Goal: Task Accomplishment & Management: Complete application form

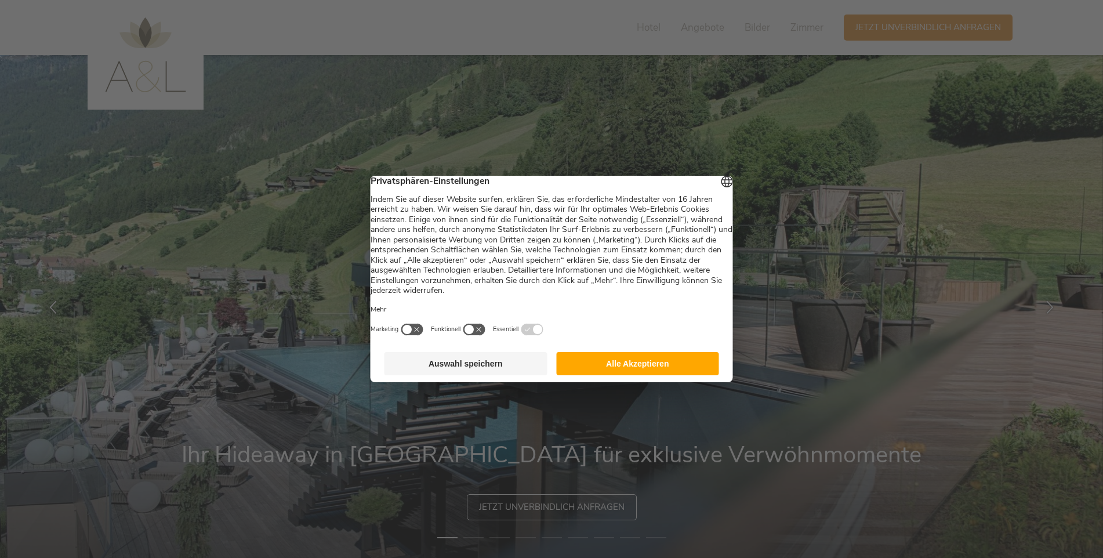
click at [629, 370] on button "Alle Akzeptieren" at bounding box center [637, 363] width 163 height 23
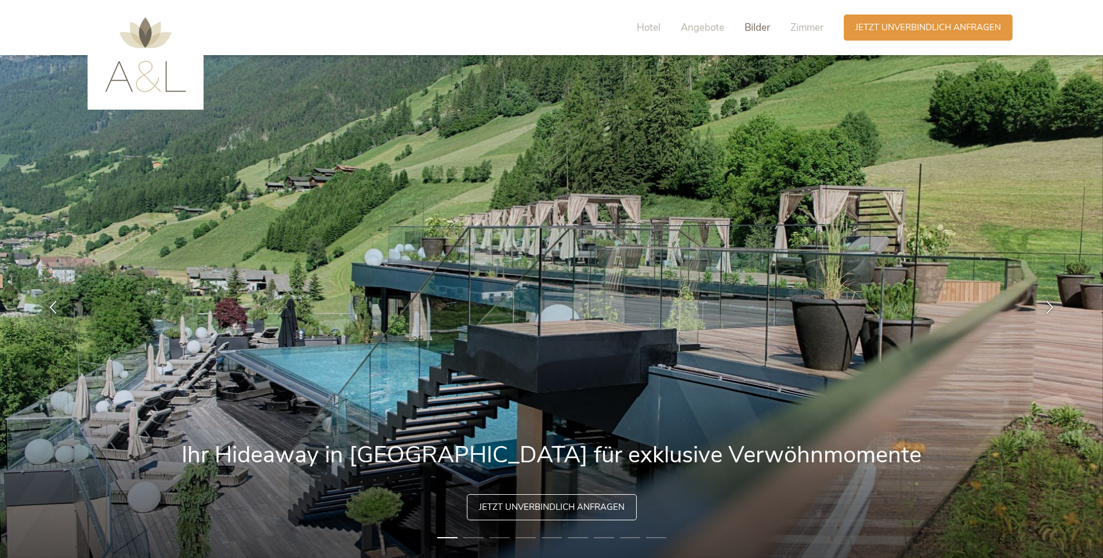
click at [759, 26] on span "Bilder" at bounding box center [758, 27] width 26 height 13
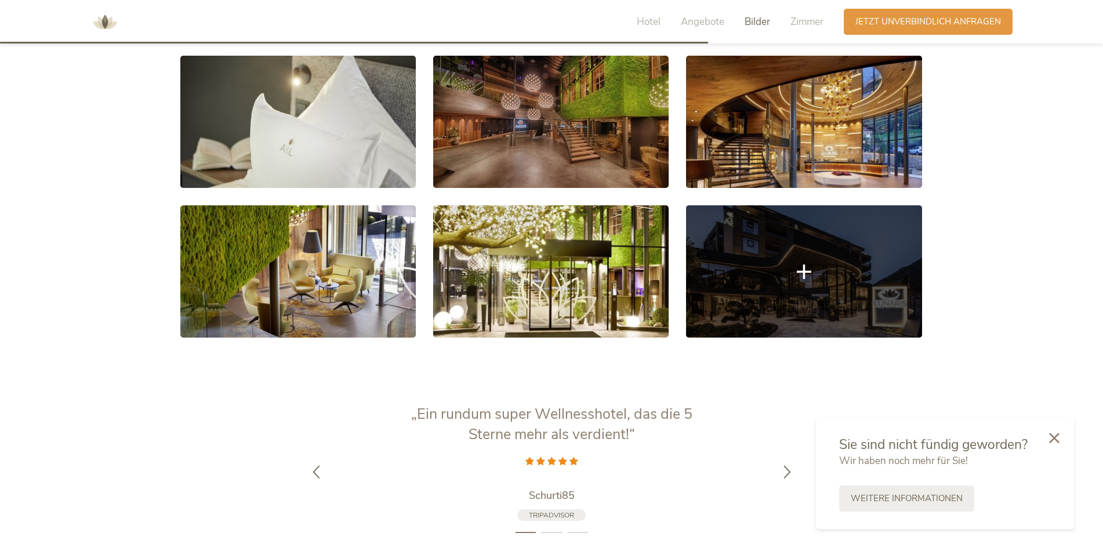
scroll to position [2185, 0]
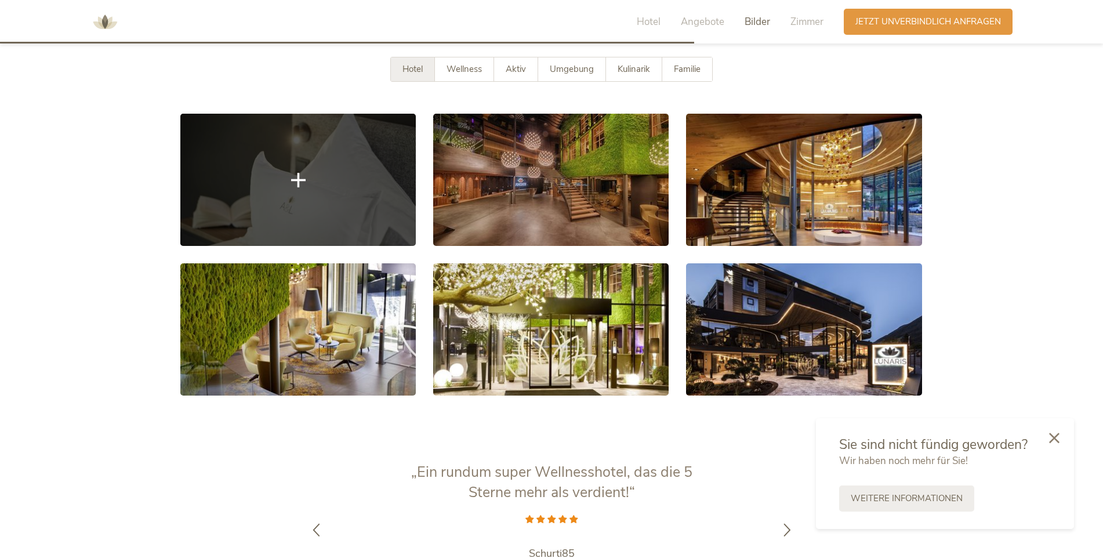
click at [237, 136] on link at bounding box center [297, 180] width 235 height 132
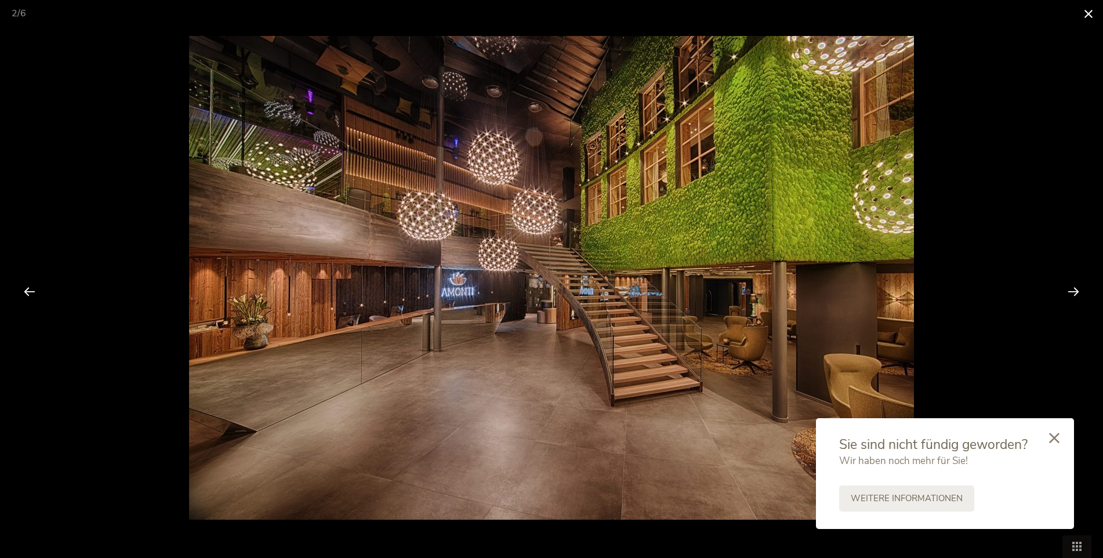
click at [1085, 7] on span at bounding box center [1088, 13] width 29 height 27
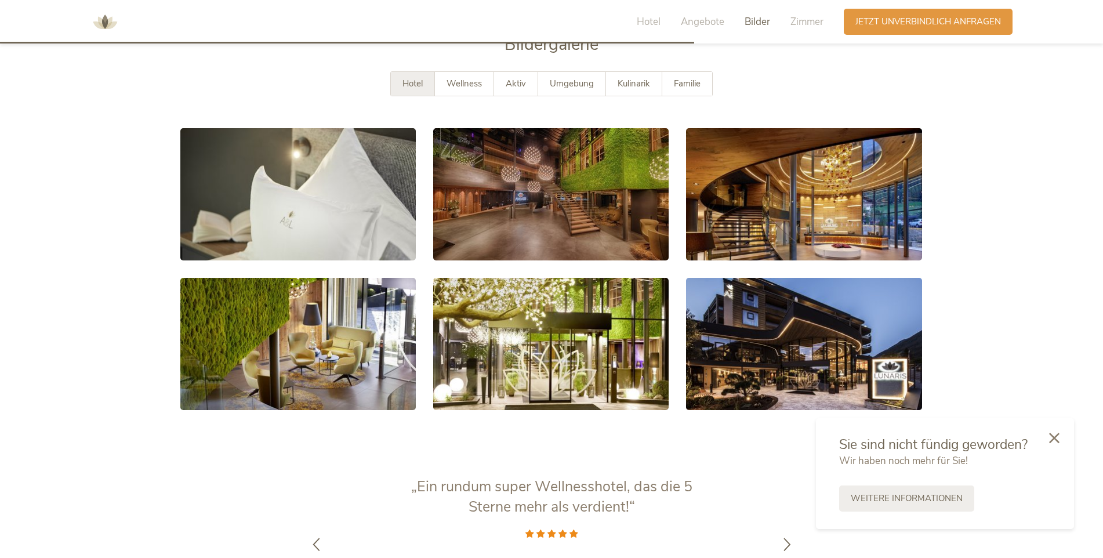
scroll to position [2069, 0]
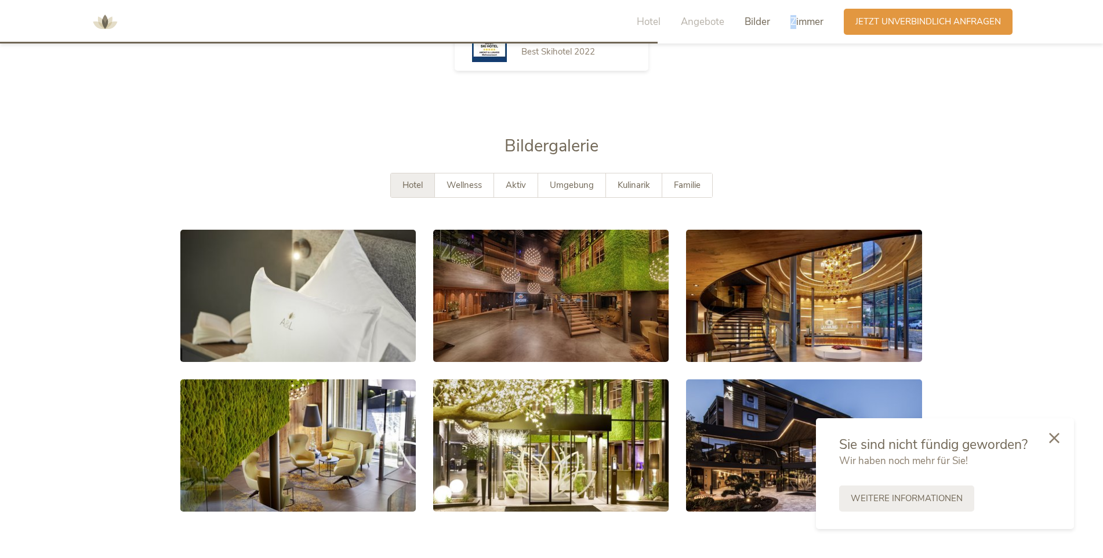
click at [794, 20] on span "Zimmer" at bounding box center [806, 21] width 33 height 13
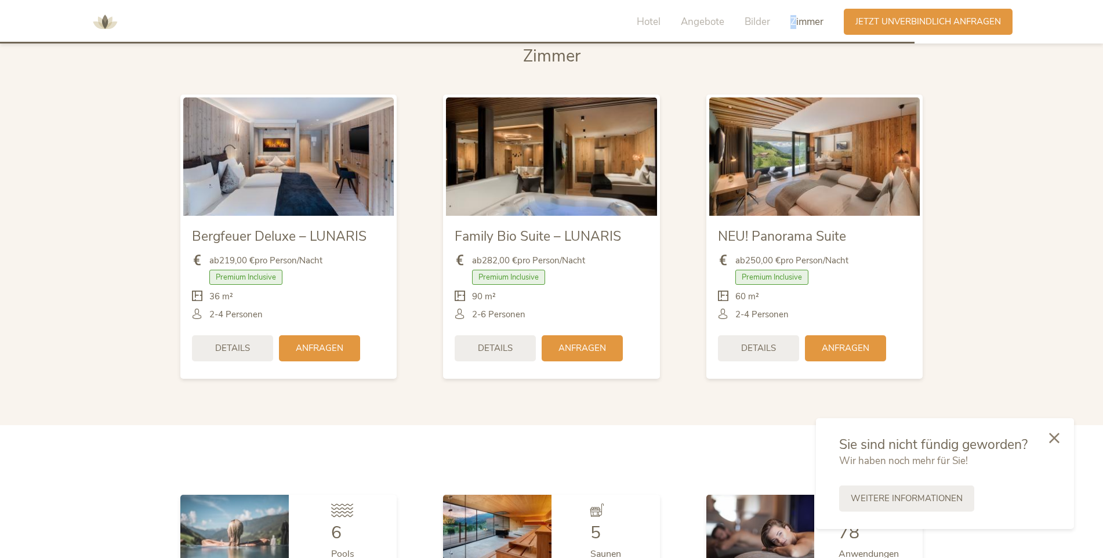
scroll to position [2762, 0]
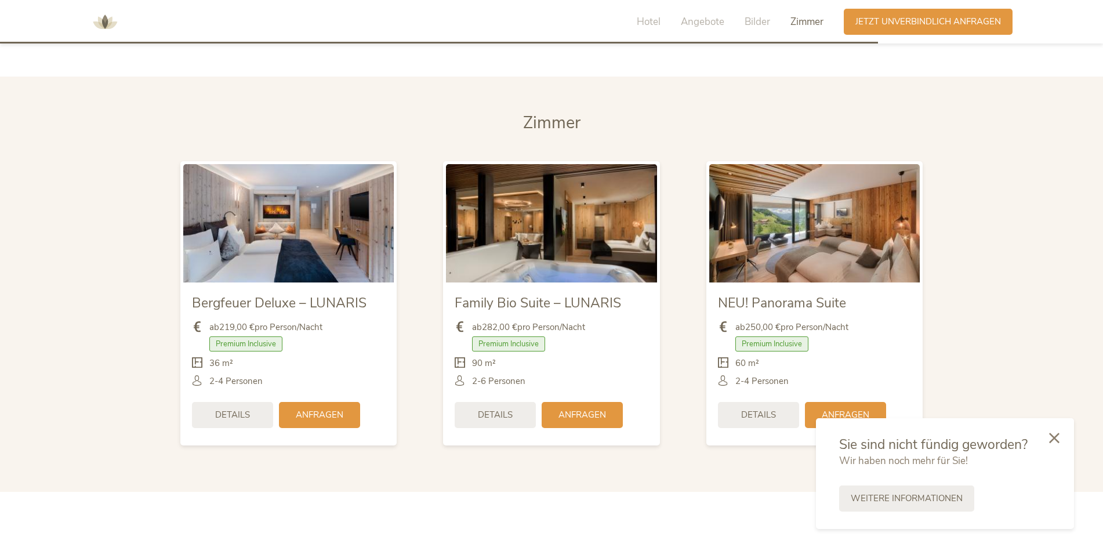
drag, startPoint x: 953, startPoint y: 241, endPoint x: 884, endPoint y: 226, distance: 70.5
click at [954, 241] on section "Zimmer Zimmer Bergfeuer Deluxe – LUNARIS ab 219,00 € pro Person/Nacht Premium I…" at bounding box center [551, 284] width 1103 height 415
click at [1058, 435] on icon at bounding box center [1054, 436] width 10 height 10
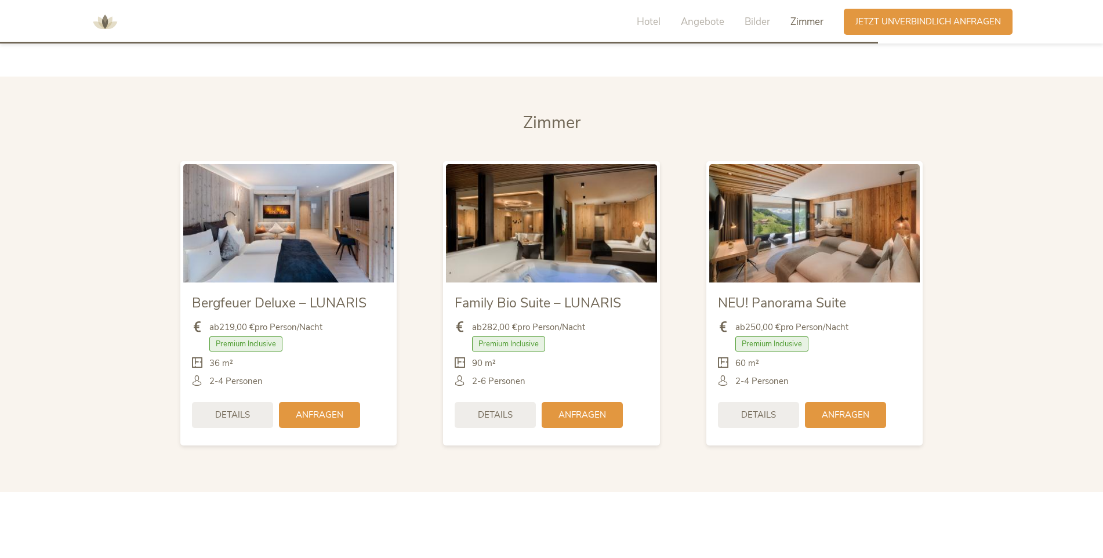
click at [638, 164] on img at bounding box center [551, 223] width 210 height 118
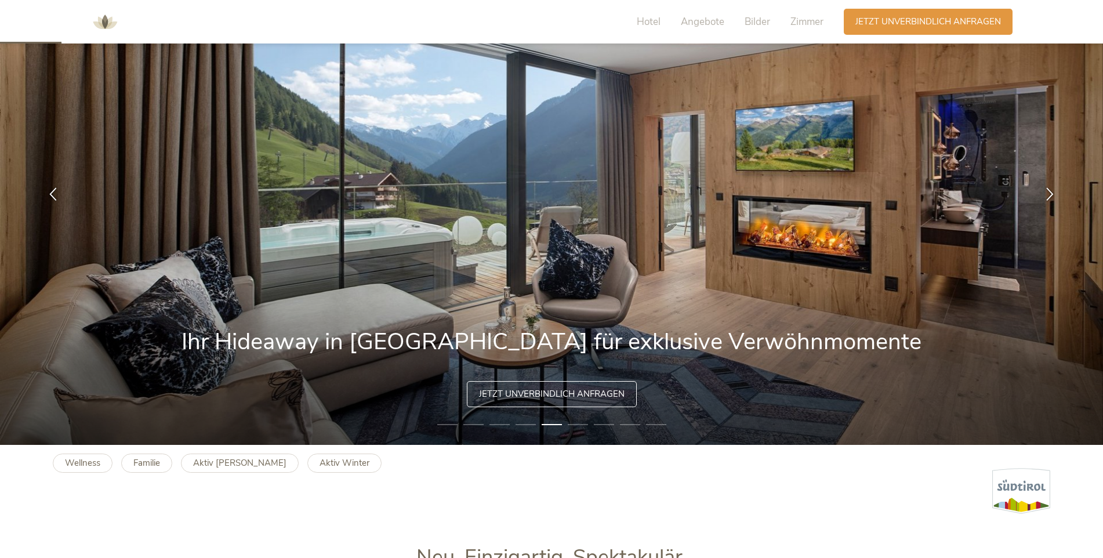
scroll to position [0, 0]
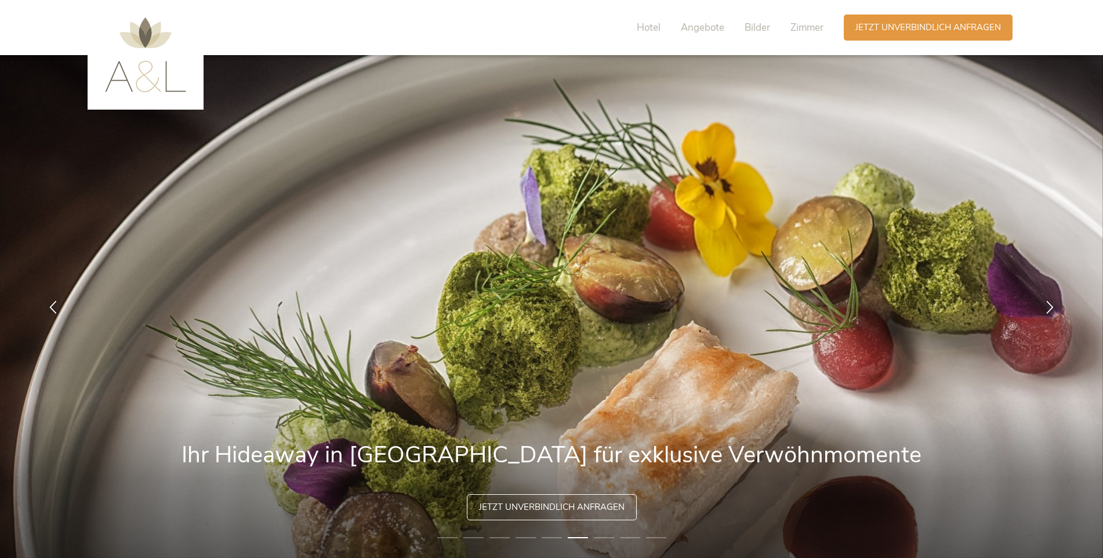
click at [121, 37] on img at bounding box center [145, 54] width 81 height 75
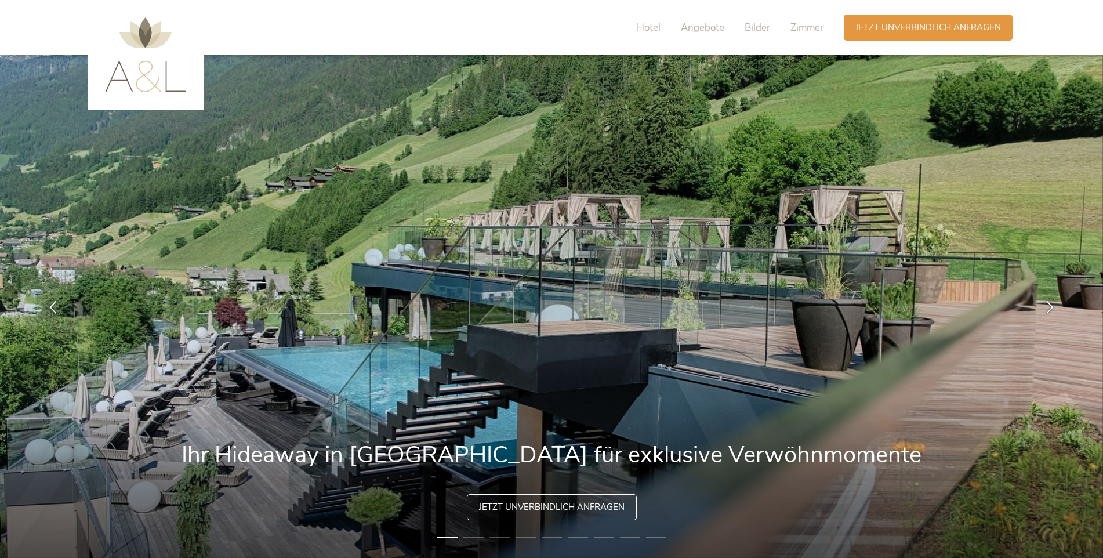
drag, startPoint x: 0, startPoint y: 0, endPoint x: 157, endPoint y: 37, distance: 160.9
click at [157, 37] on img at bounding box center [145, 54] width 81 height 75
click at [145, 73] on img at bounding box center [145, 54] width 81 height 75
click at [237, 175] on img at bounding box center [551, 306] width 1103 height 503
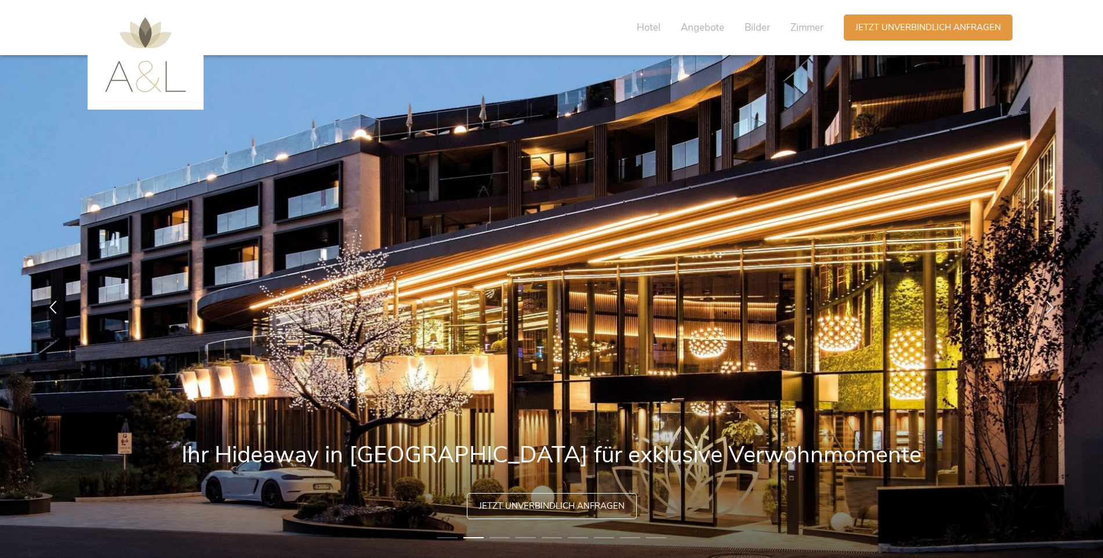
click at [577, 511] on span "Jetzt unverbindlich anfragen" at bounding box center [552, 506] width 146 height 12
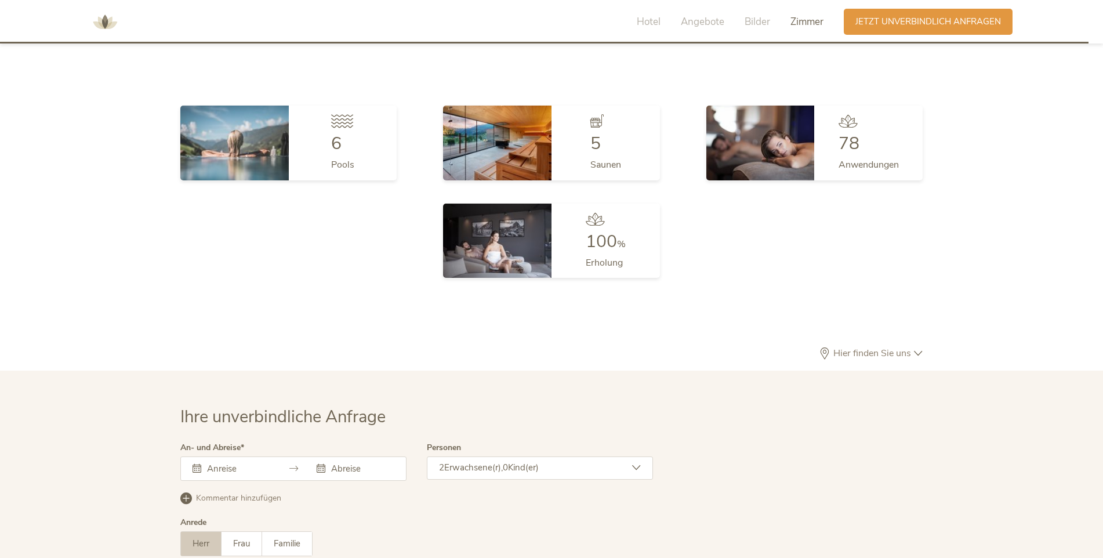
scroll to position [3471, 0]
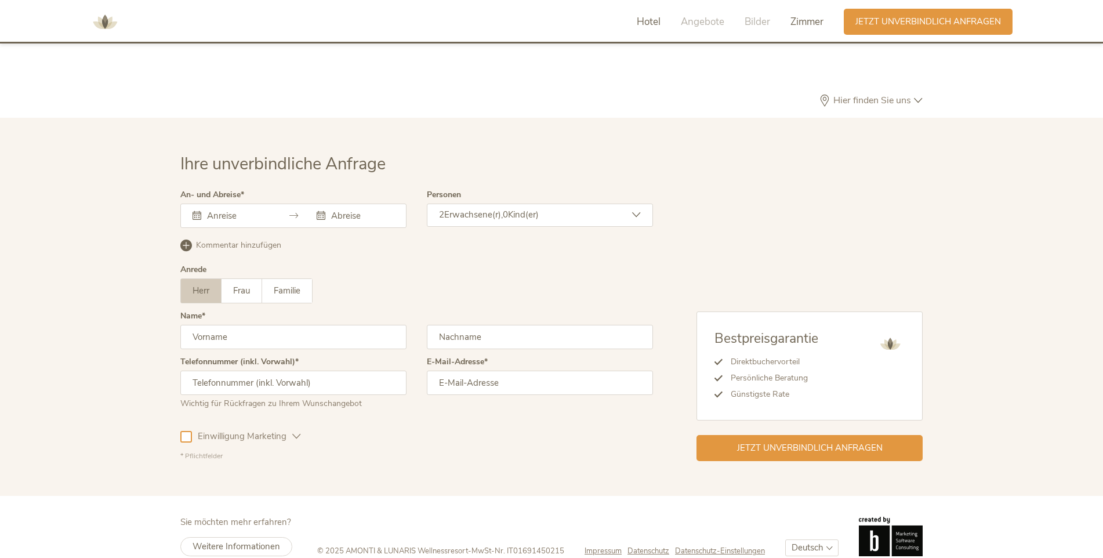
click at [642, 19] on span "Hotel" at bounding box center [649, 21] width 24 height 13
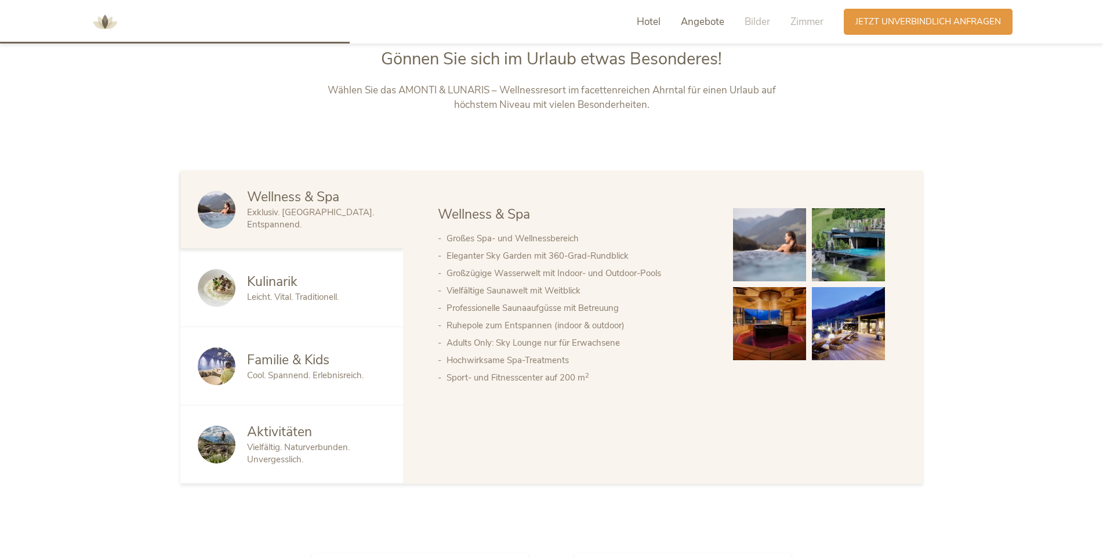
click at [697, 22] on span "Angebote" at bounding box center [702, 21] width 43 height 13
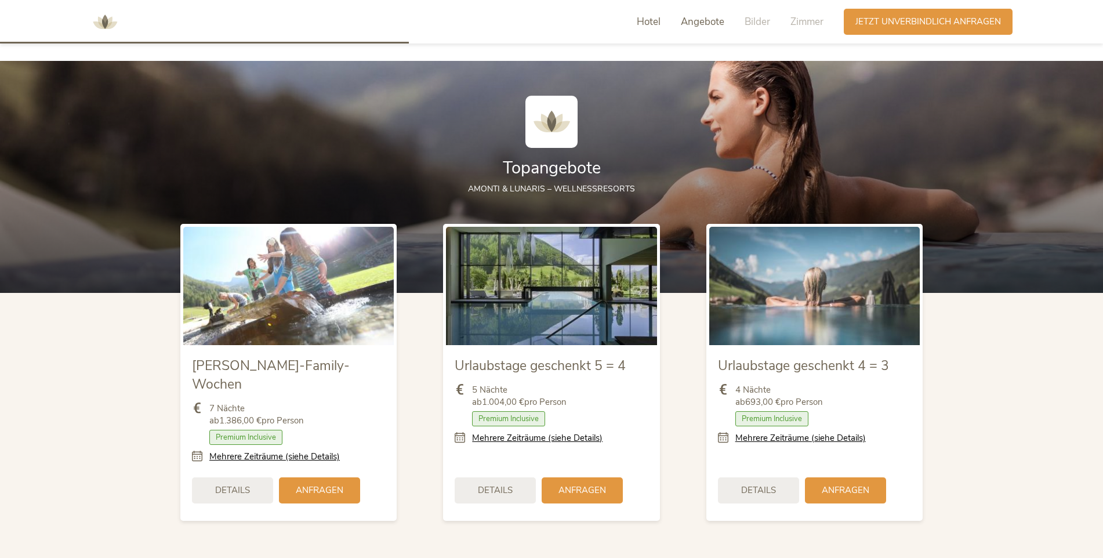
scroll to position [1287, 0]
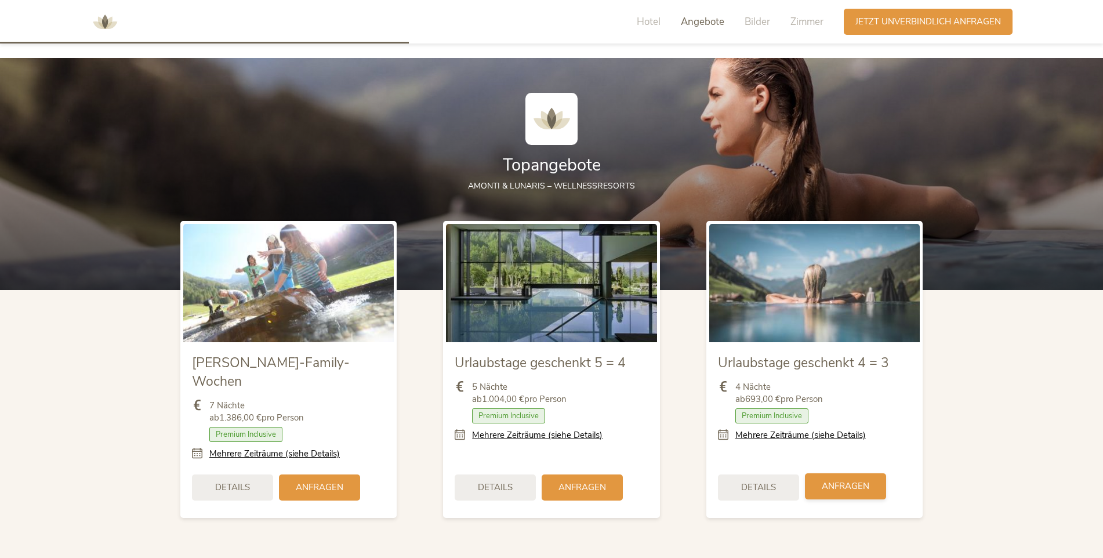
click at [858, 480] on span "Anfragen" at bounding box center [846, 486] width 48 height 12
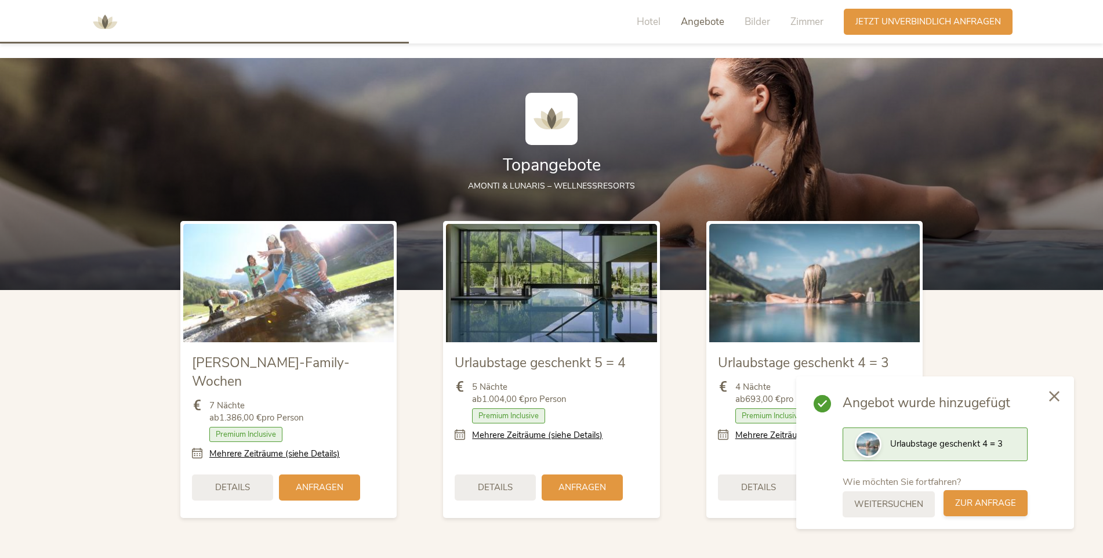
click at [992, 504] on span "zur Anfrage" at bounding box center [985, 503] width 61 height 12
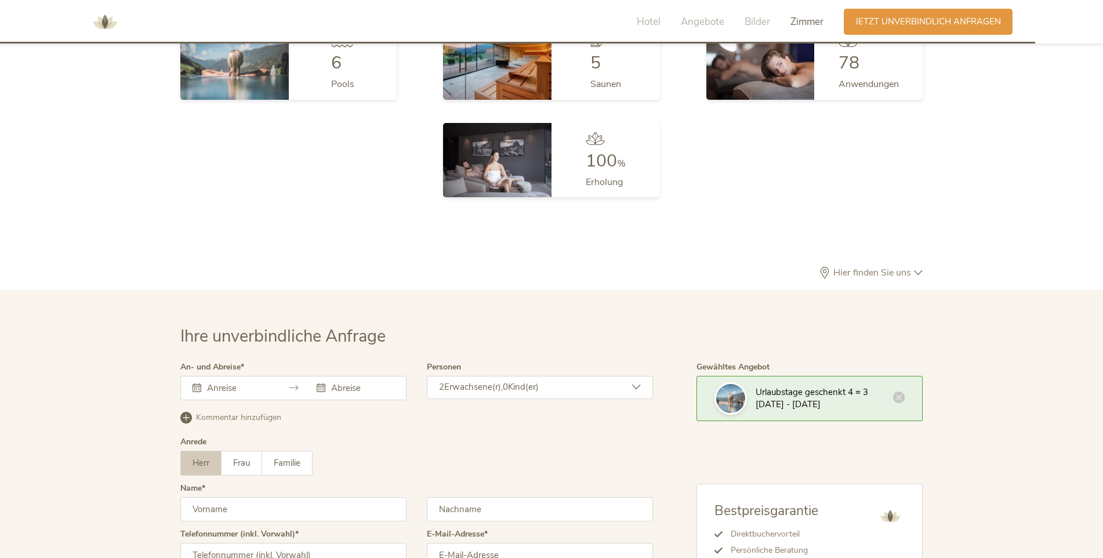
scroll to position [3471, 0]
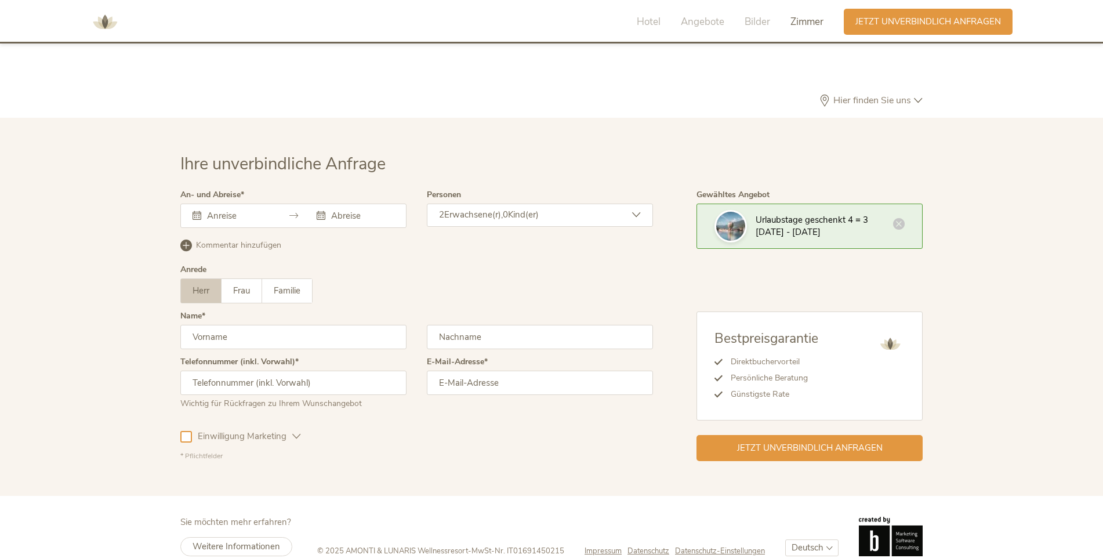
click at [901, 218] on icon at bounding box center [899, 224] width 12 height 12
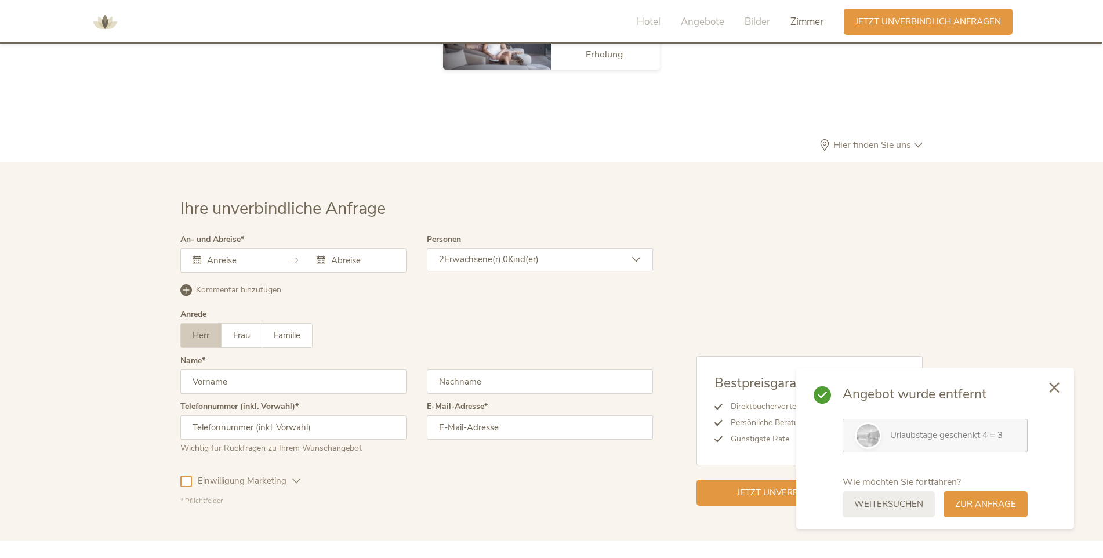
scroll to position [3239, 0]
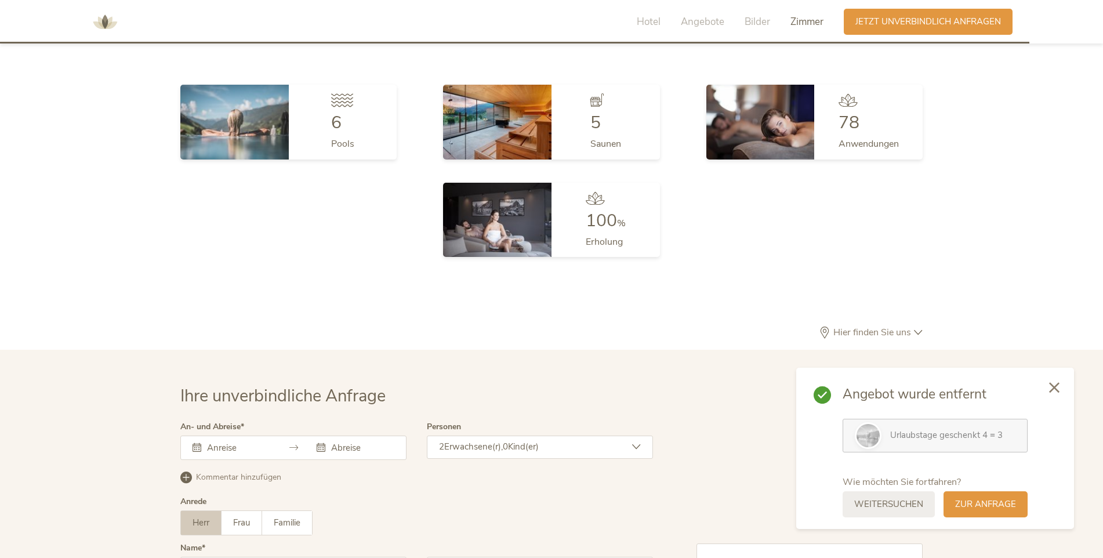
click at [637, 10] on div "Hotel Angebote Bilder Zimmer" at bounding box center [733, 22] width 222 height 26
click at [647, 16] on span "Hotel" at bounding box center [649, 21] width 24 height 13
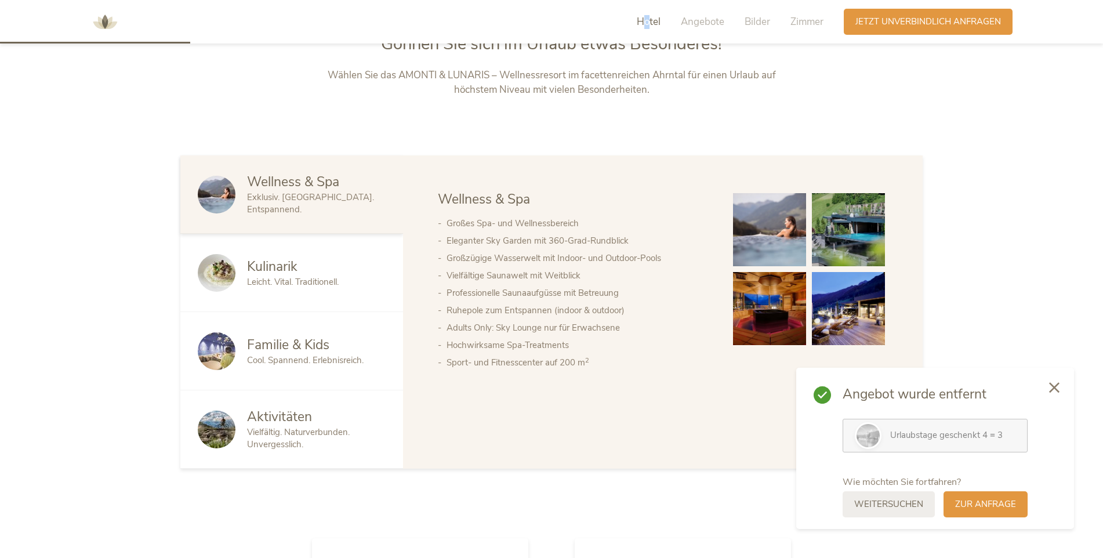
scroll to position [598, 0]
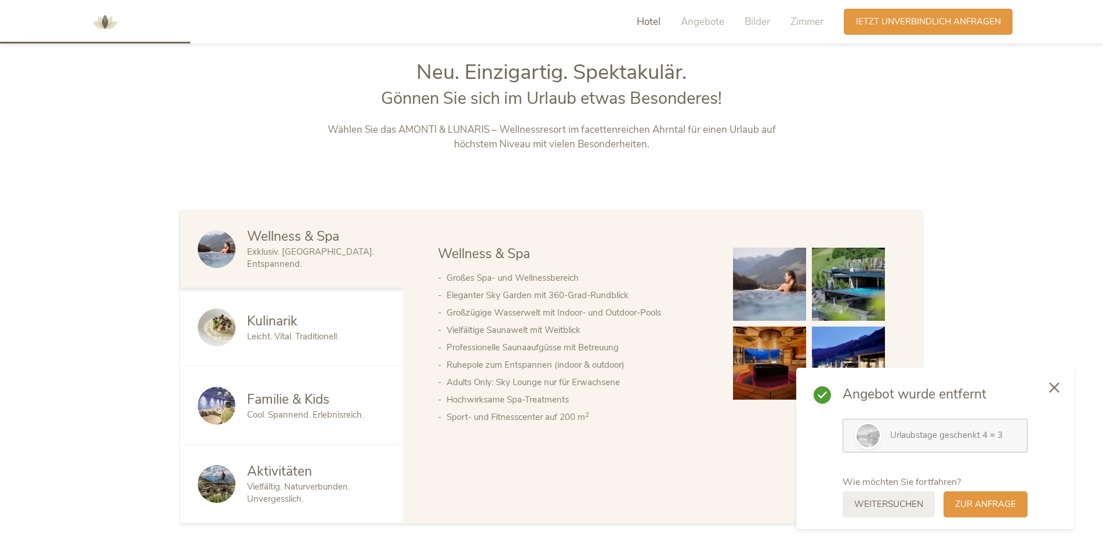
click at [671, 21] on div "Hotel Angebote Bilder Zimmer" at bounding box center [733, 22] width 222 height 26
click at [698, 19] on span "Angebote" at bounding box center [702, 21] width 43 height 13
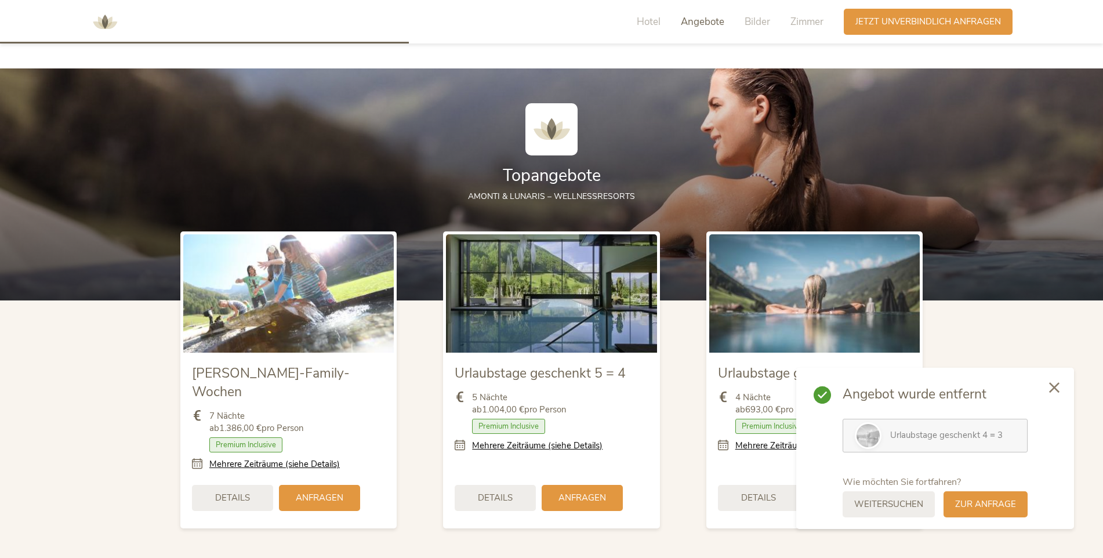
scroll to position [1287, 0]
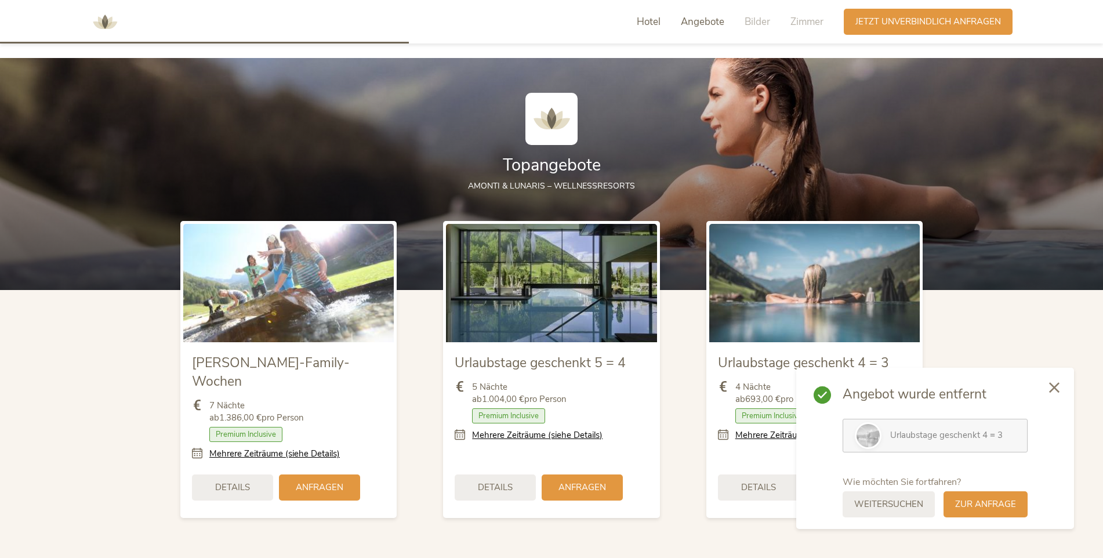
click at [652, 18] on span "Hotel" at bounding box center [649, 21] width 24 height 13
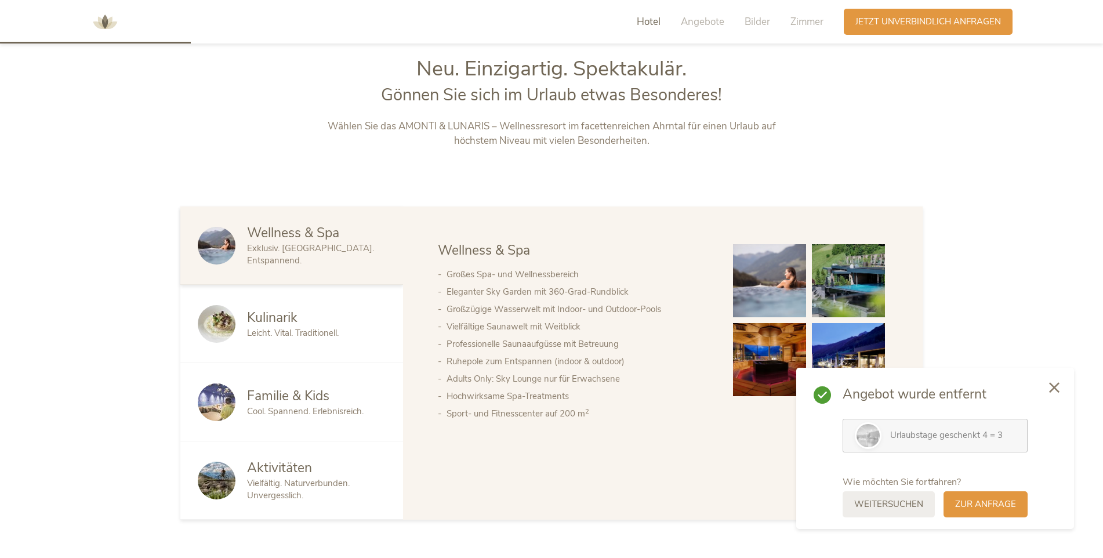
scroll to position [598, 0]
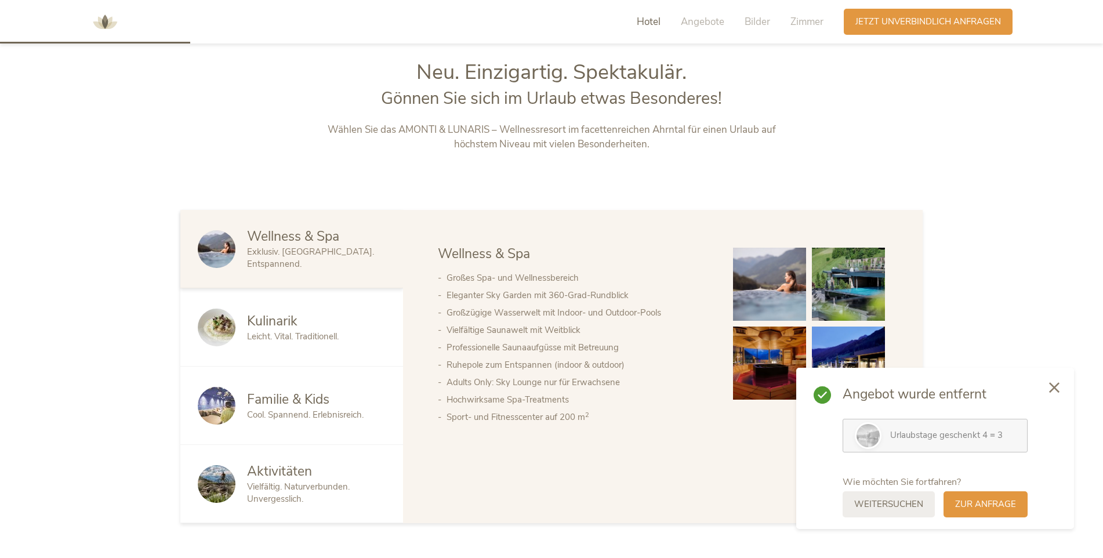
click at [287, 412] on span "Cool. Spannend. Erlebnisreich." at bounding box center [305, 415] width 117 height 12
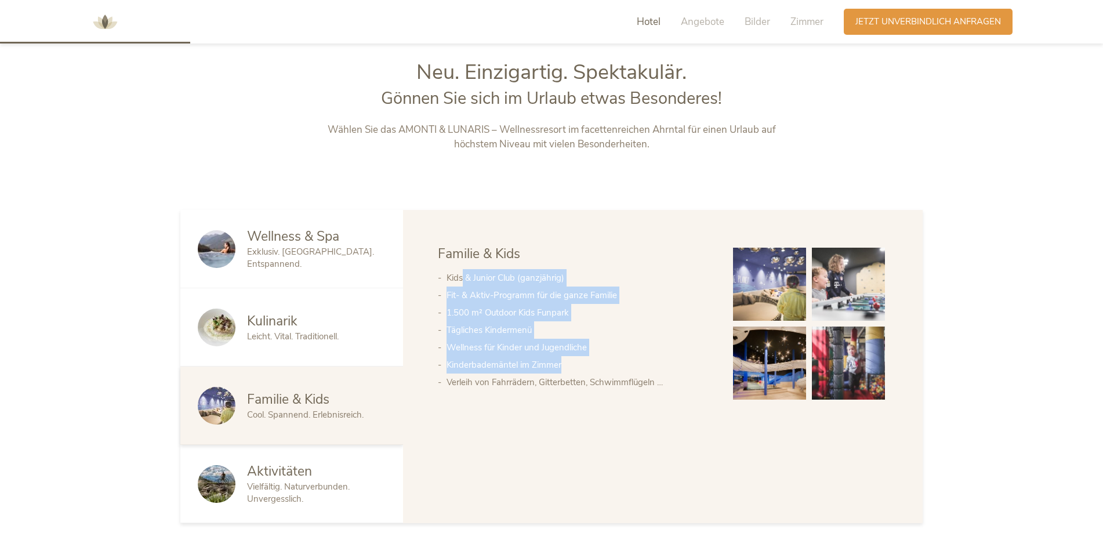
drag, startPoint x: 475, startPoint y: 290, endPoint x: 560, endPoint y: 357, distance: 108.6
click at [560, 357] on ul "Kids & Junior Club (ganzjährig) Fit- & Aktiv-Programm für die ganze Familie 1.5…" at bounding box center [574, 330] width 272 height 122
click at [560, 357] on li "Kinderbademäntel im Zimmer" at bounding box center [577, 364] width 263 height 17
drag, startPoint x: 487, startPoint y: 303, endPoint x: 461, endPoint y: 279, distance: 35.3
click at [461, 279] on ul "Kids & Junior Club (ganzjährig) Fit- & Aktiv-Programm für die ganze Familie 1.5…" at bounding box center [574, 330] width 272 height 122
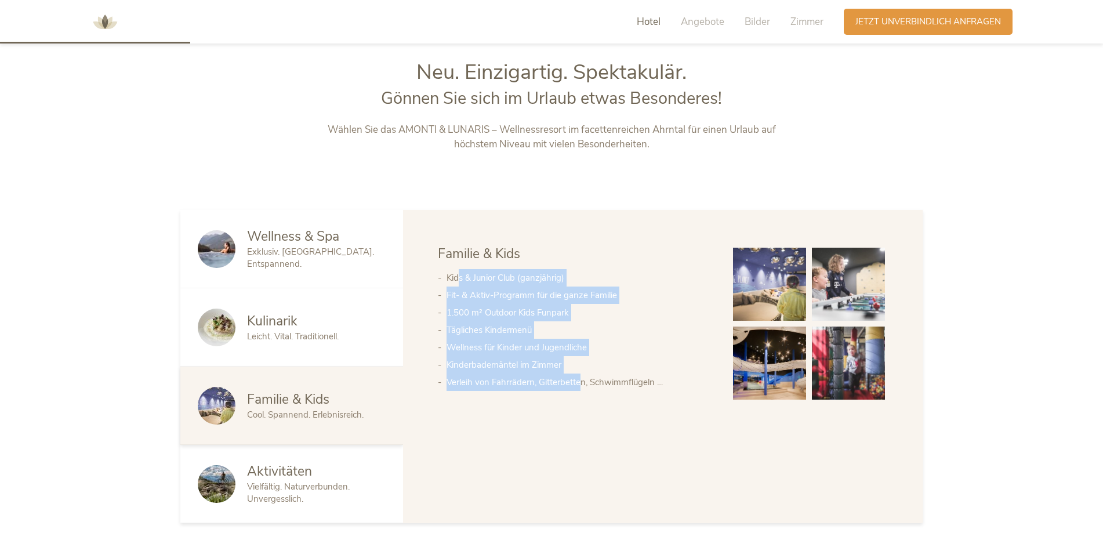
drag, startPoint x: 461, startPoint y: 279, endPoint x: 516, endPoint y: 355, distance: 93.8
click at [516, 354] on li "Wellness für Kinder und Jugendliche" at bounding box center [577, 347] width 263 height 17
drag, startPoint x: 456, startPoint y: 310, endPoint x: 559, endPoint y: 394, distance: 132.7
click at [559, 394] on div "Wellness & Spa Kulinarik Familie & Kids Aktivitäten Familie & Kids Kids & Junio…" at bounding box center [663, 324] width 450 height 158
drag, startPoint x: 559, startPoint y: 394, endPoint x: 427, endPoint y: 414, distance: 133.8
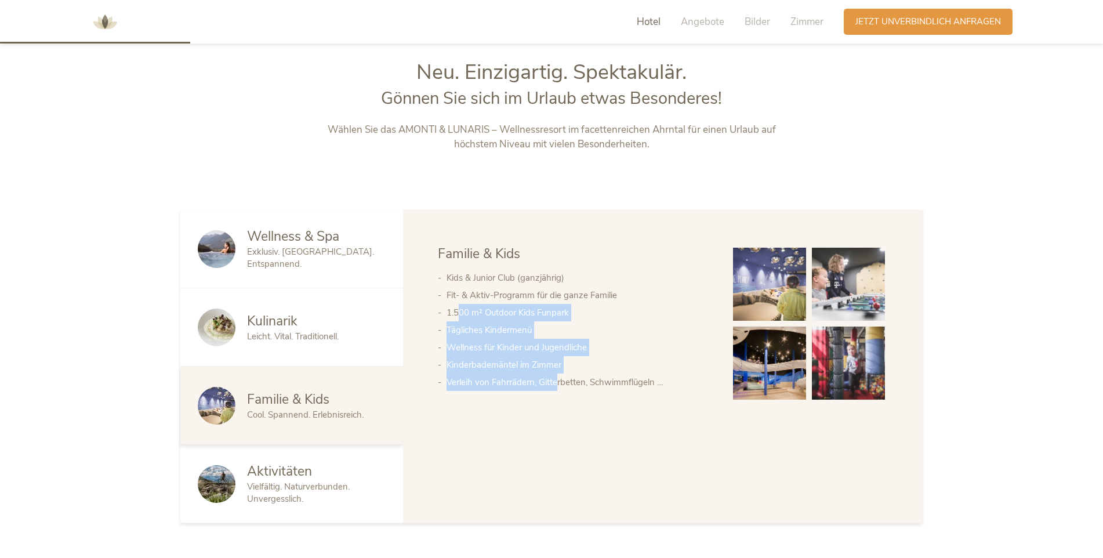
click at [427, 414] on div "Wellness & Spa Kulinarik Familie & Kids Aktivitäten Wellness & Spa Großes Spa- …" at bounding box center [663, 366] width 520 height 313
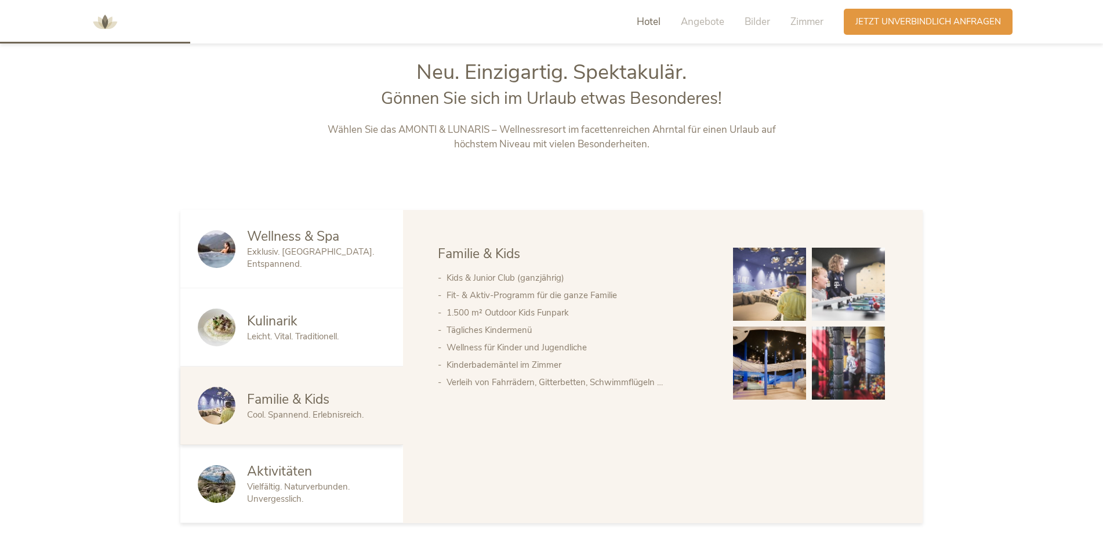
click at [299, 492] on span "Vielfältig. Naturverbunden. Unvergesslich." at bounding box center [298, 493] width 103 height 24
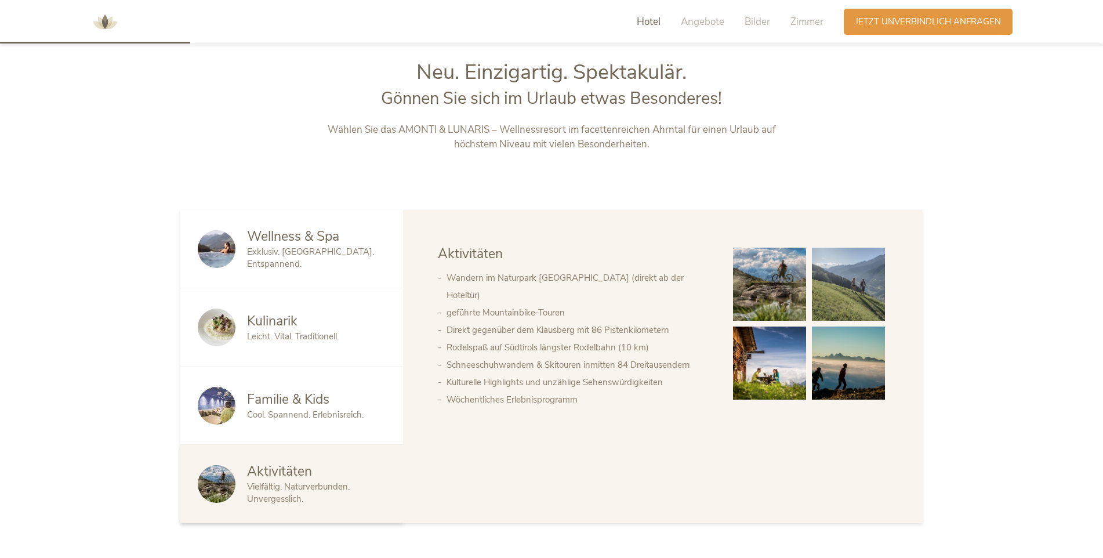
click at [314, 393] on span "Familie & Kids" at bounding box center [288, 399] width 82 height 18
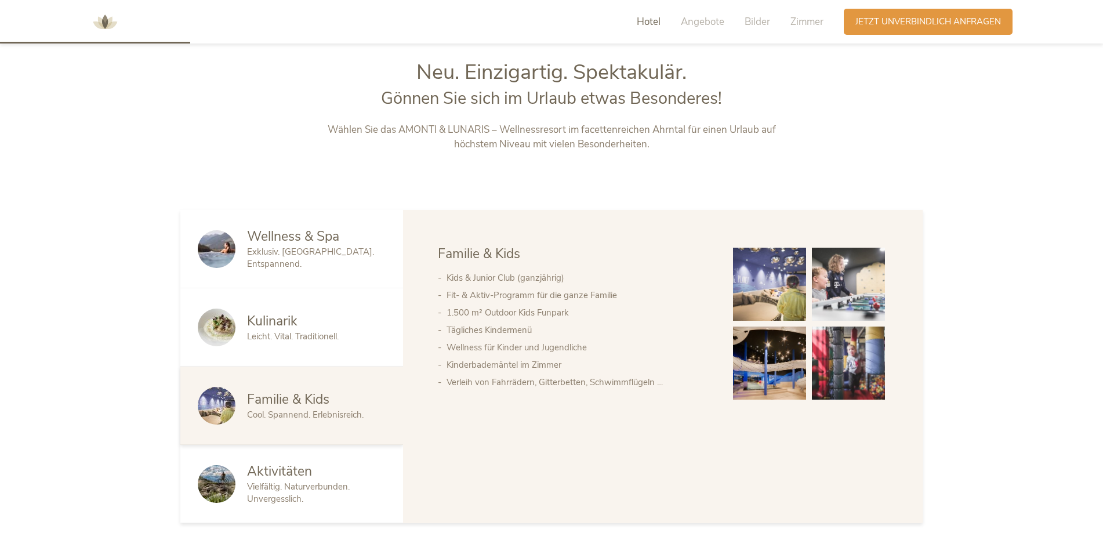
click at [303, 245] on span "Wellness & Spa" at bounding box center [293, 236] width 92 height 18
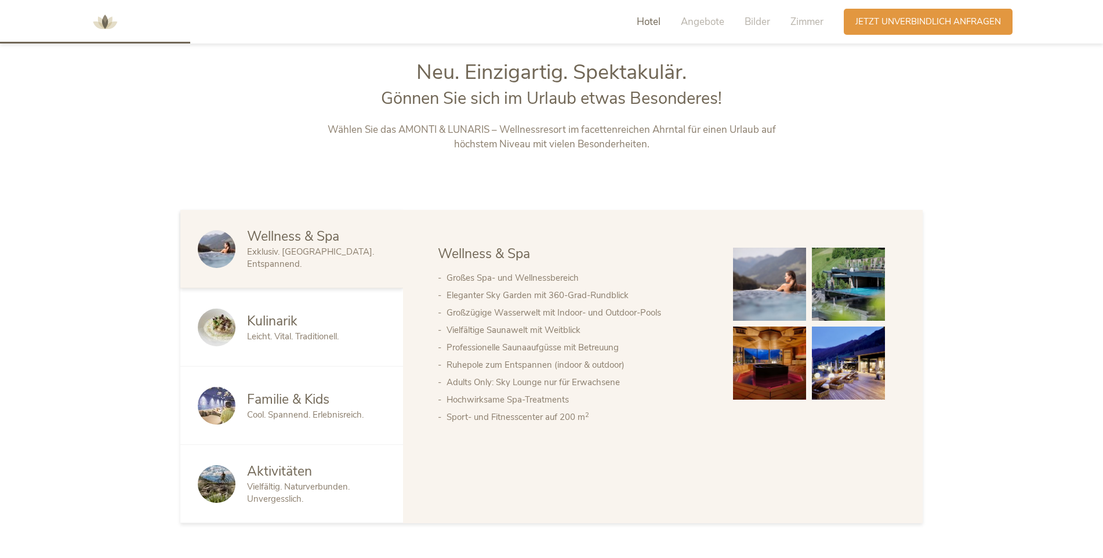
click at [644, 20] on span "Hotel" at bounding box center [649, 21] width 24 height 13
click at [108, 15] on img at bounding box center [105, 22] width 35 height 35
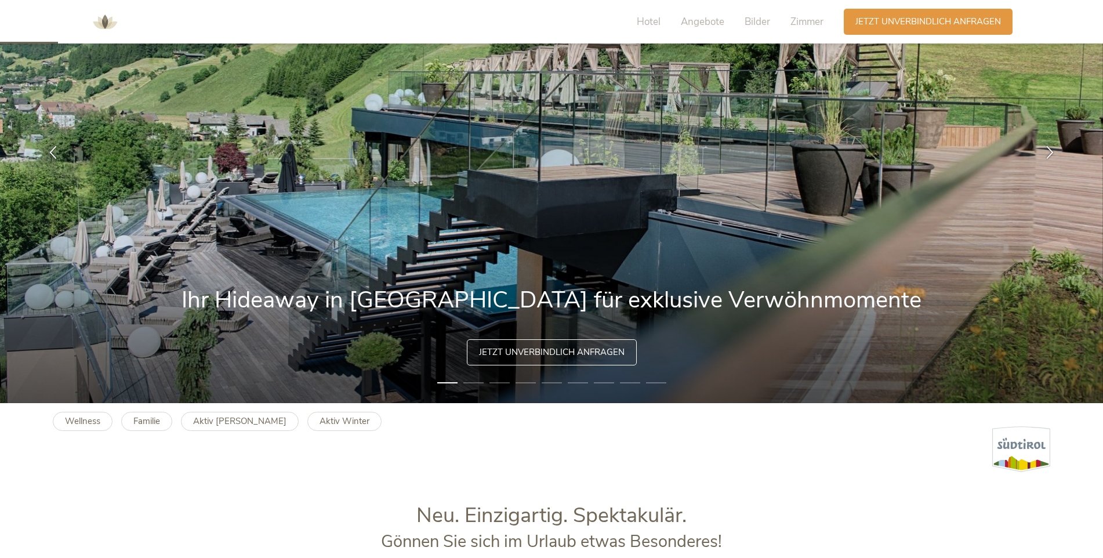
scroll to position [174, 0]
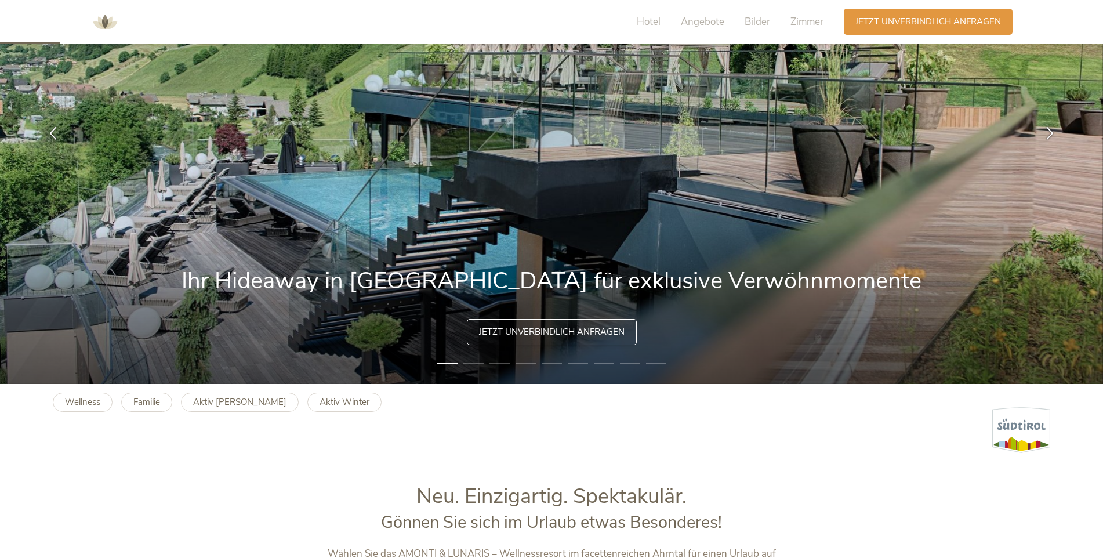
click at [562, 332] on span "Jetzt unverbindlich anfragen" at bounding box center [552, 332] width 146 height 12
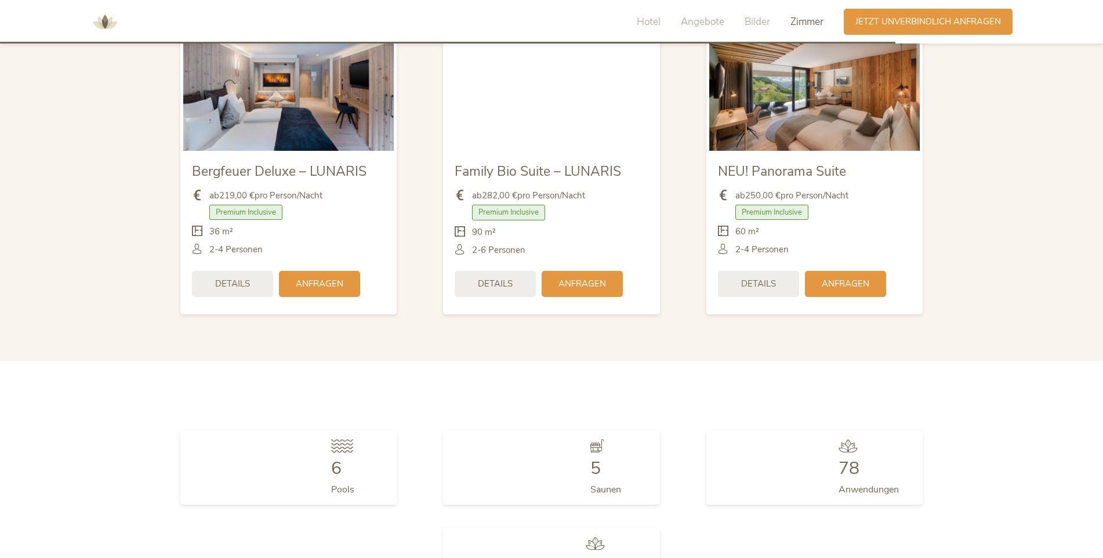
scroll to position [3471, 0]
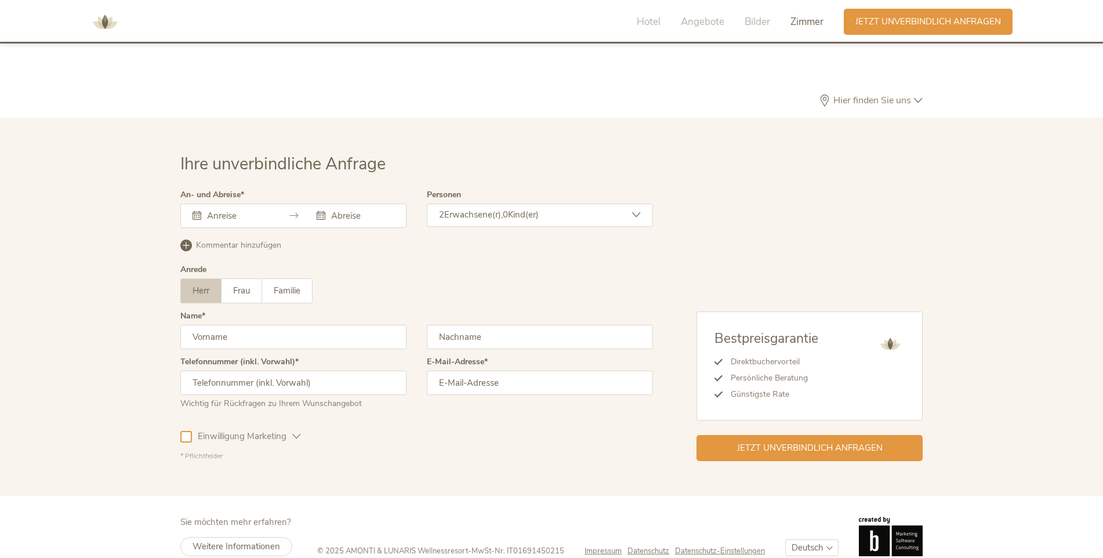
click at [224, 204] on div at bounding box center [293, 216] width 226 height 24
click at [214, 210] on input "text" at bounding box center [237, 216] width 66 height 12
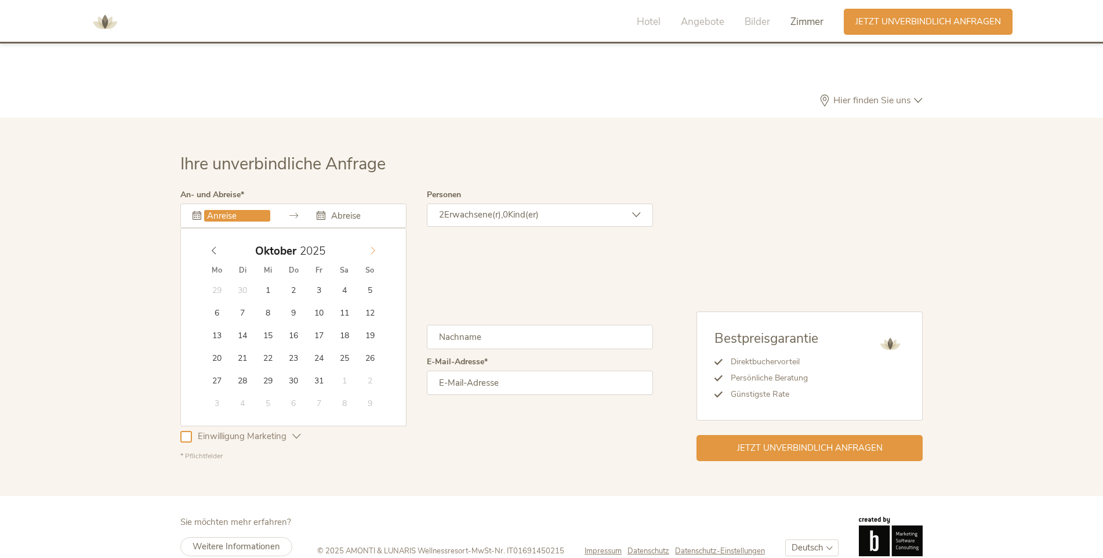
click at [368, 240] on span at bounding box center [373, 248] width 20 height 16
type input "[DATE]"
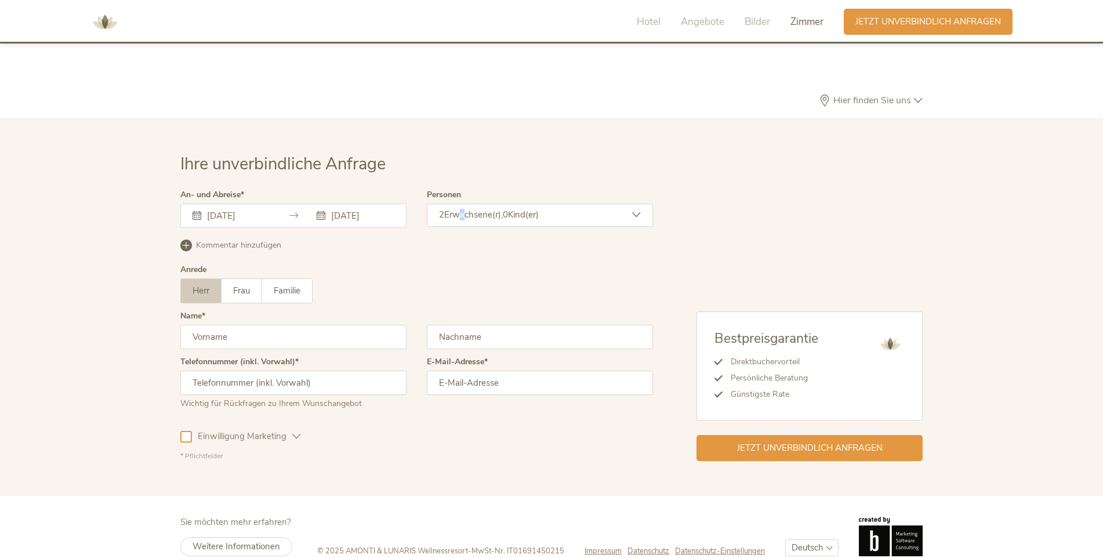
click at [459, 209] on span "Erwachsene(r)," at bounding box center [473, 215] width 59 height 12
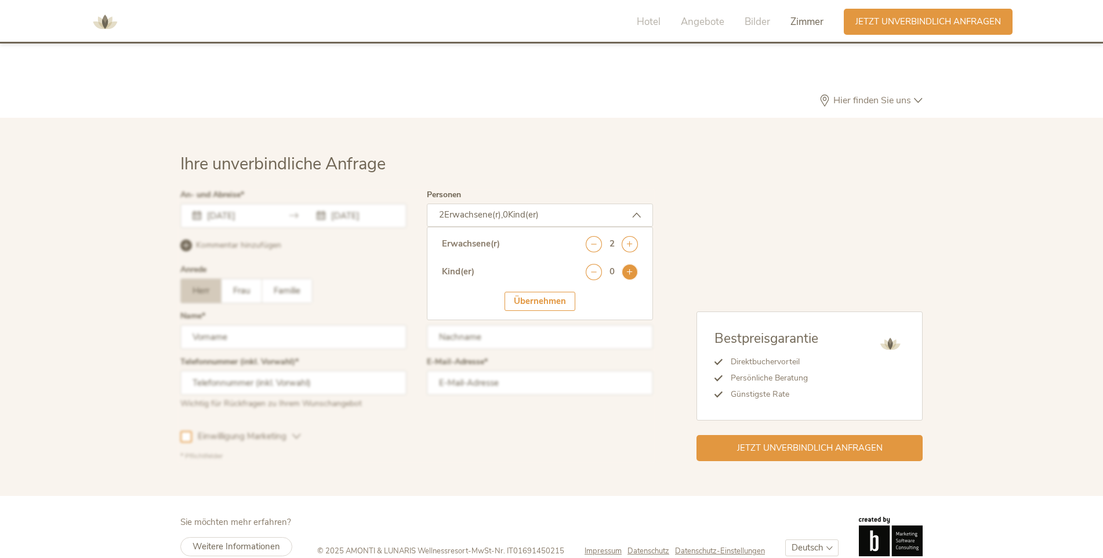
click at [629, 264] on icon at bounding box center [630, 272] width 16 height 16
click at [629, 294] on select "wählen 0 1 2 3 4 5 6 7 8 9 10 11 12 13 14 15 16 17" at bounding box center [612, 303] width 52 height 19
select select "2"
click at [586, 294] on select "wählen 0 1 2 3 4 5 6 7 8 9 10 11 12 13 14 15 16 17" at bounding box center [612, 303] width 52 height 19
click at [386, 210] on div at bounding box center [416, 326] width 478 height 276
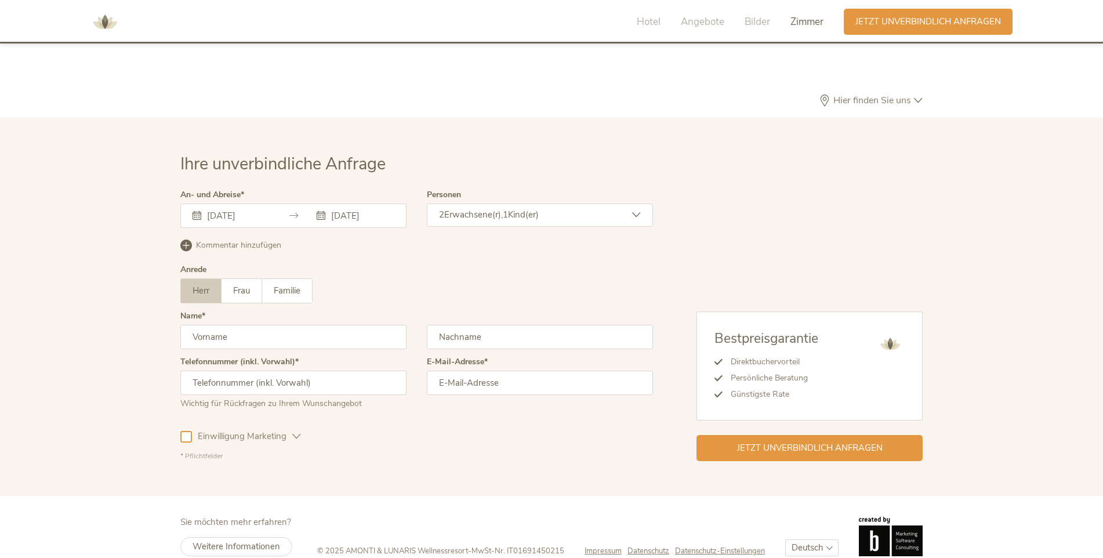
click at [197, 211] on icon at bounding box center [197, 215] width 9 height 9
click at [244, 210] on input "[DATE]" at bounding box center [237, 216] width 66 height 12
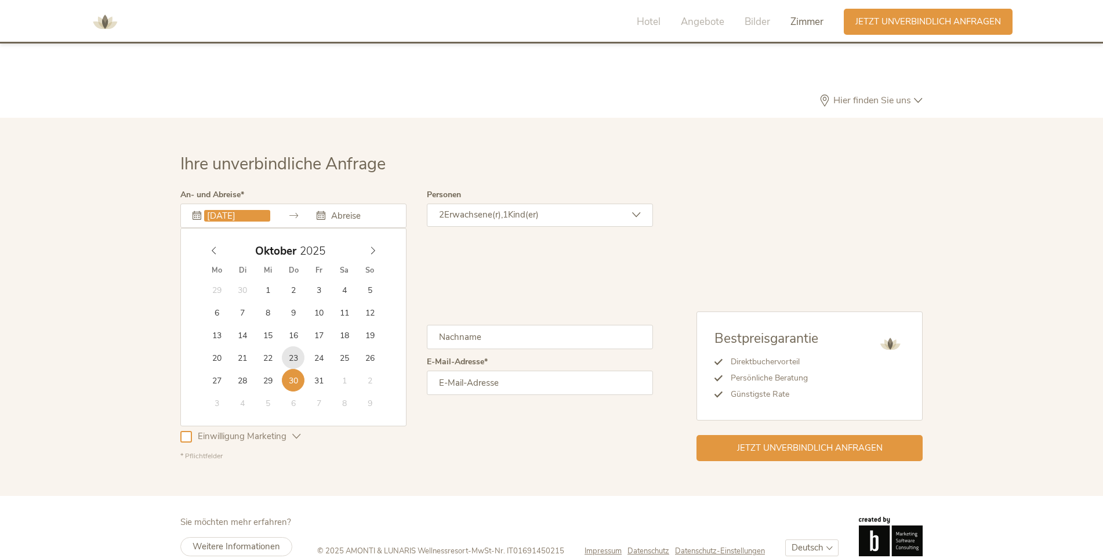
type input "[DATE]"
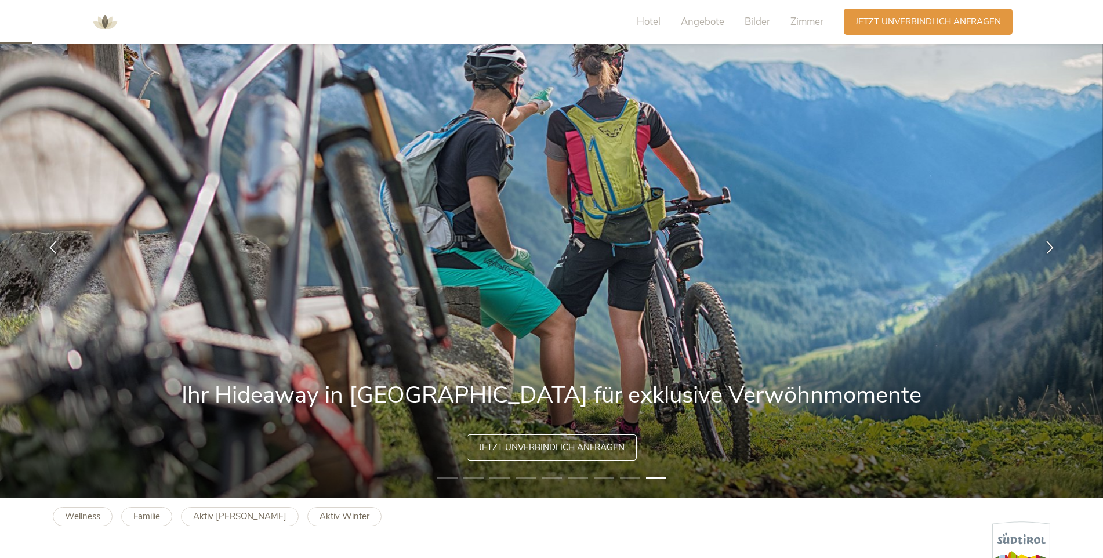
scroll to position [0, 0]
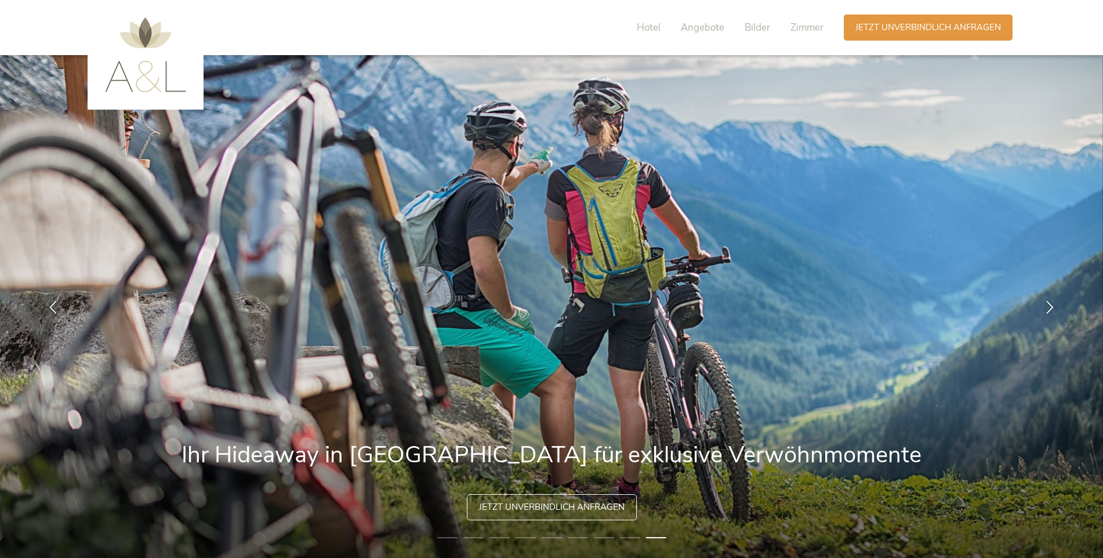
click at [140, 43] on img at bounding box center [145, 54] width 81 height 75
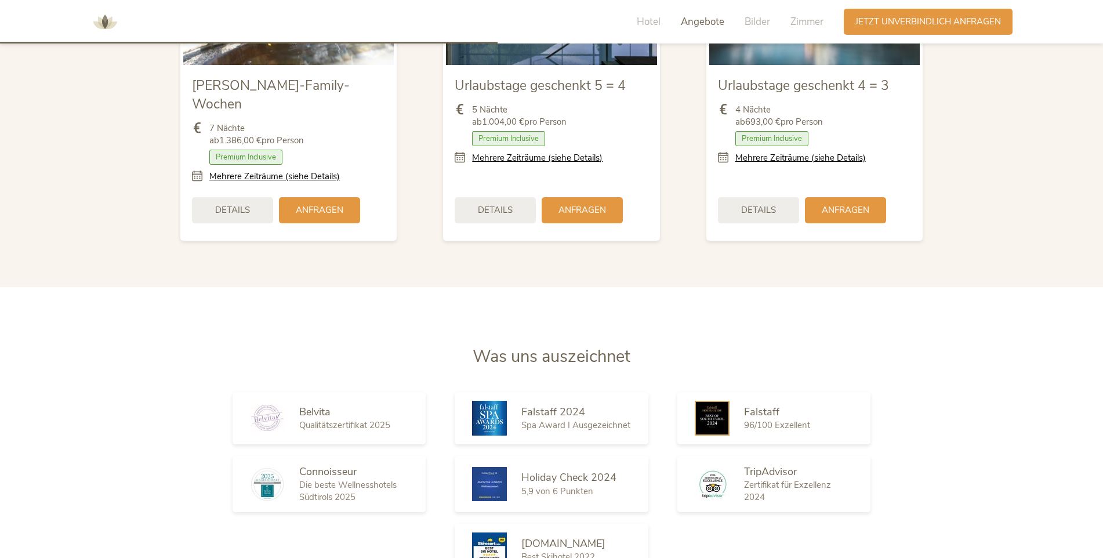
scroll to position [1566, 0]
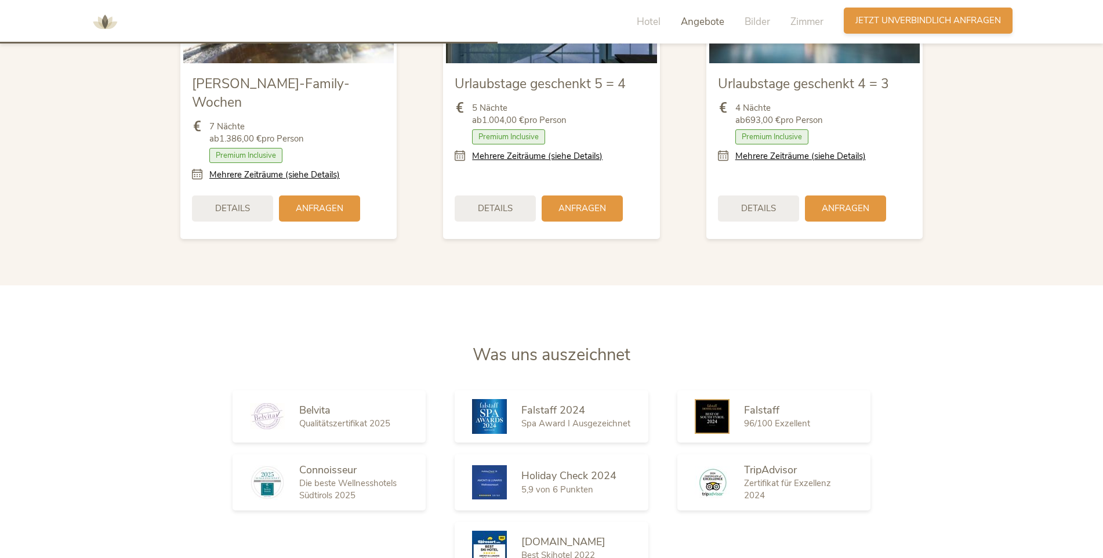
click at [860, 15] on span "Jetzt unverbindlich anfragen" at bounding box center [928, 20] width 146 height 12
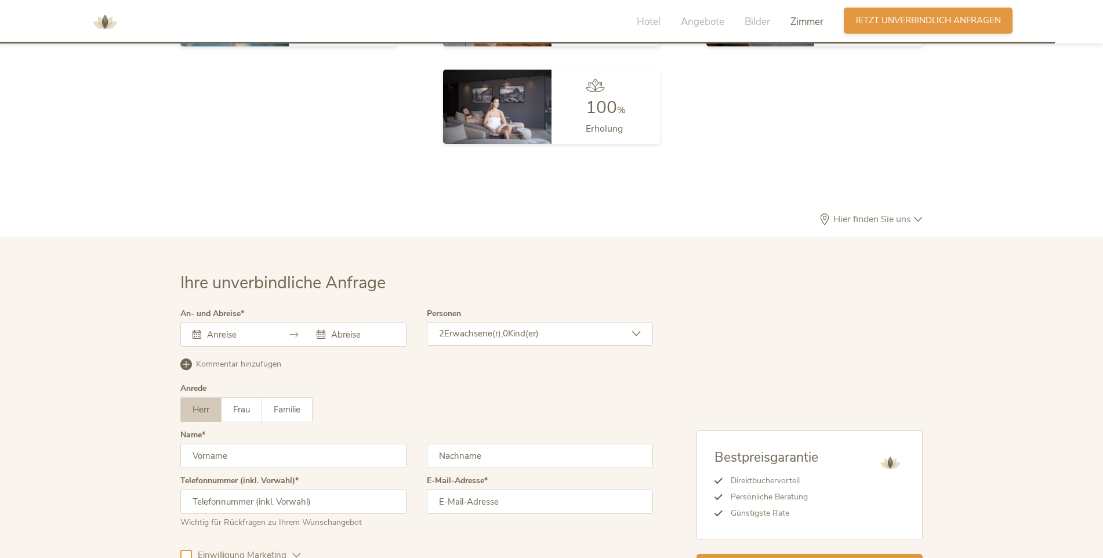
scroll to position [3471, 0]
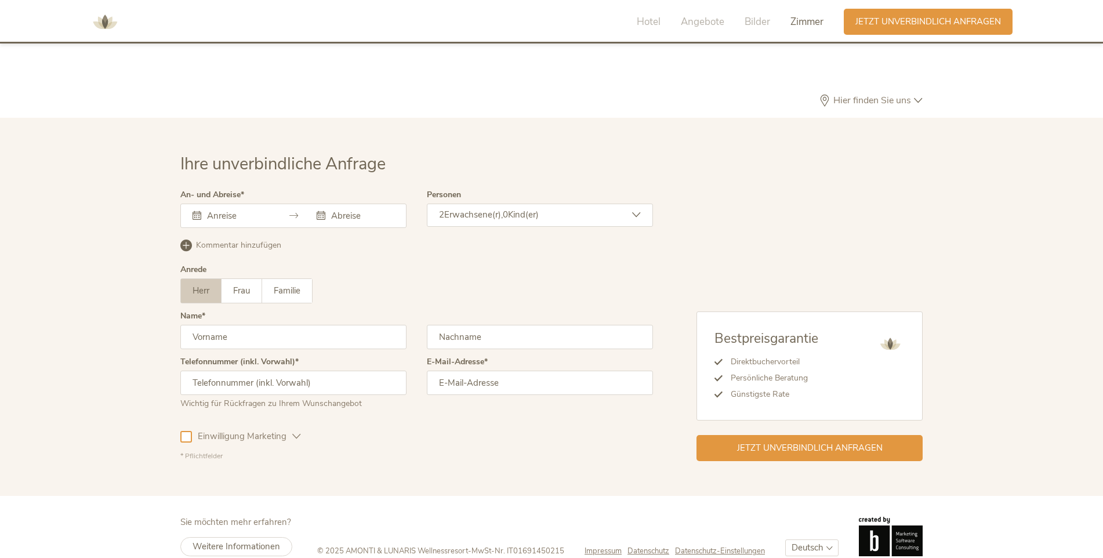
click at [213, 205] on div at bounding box center [293, 216] width 226 height 24
click at [224, 204] on div at bounding box center [293, 216] width 226 height 24
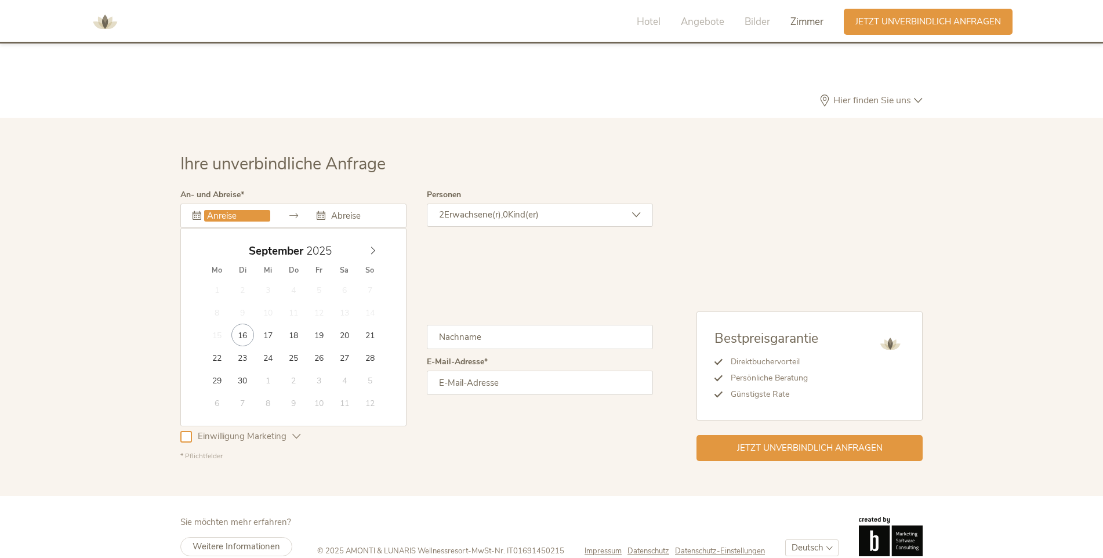
click at [213, 210] on input "text" at bounding box center [237, 216] width 66 height 12
click at [374, 246] on icon at bounding box center [373, 250] width 8 height 8
type input "[DATE]"
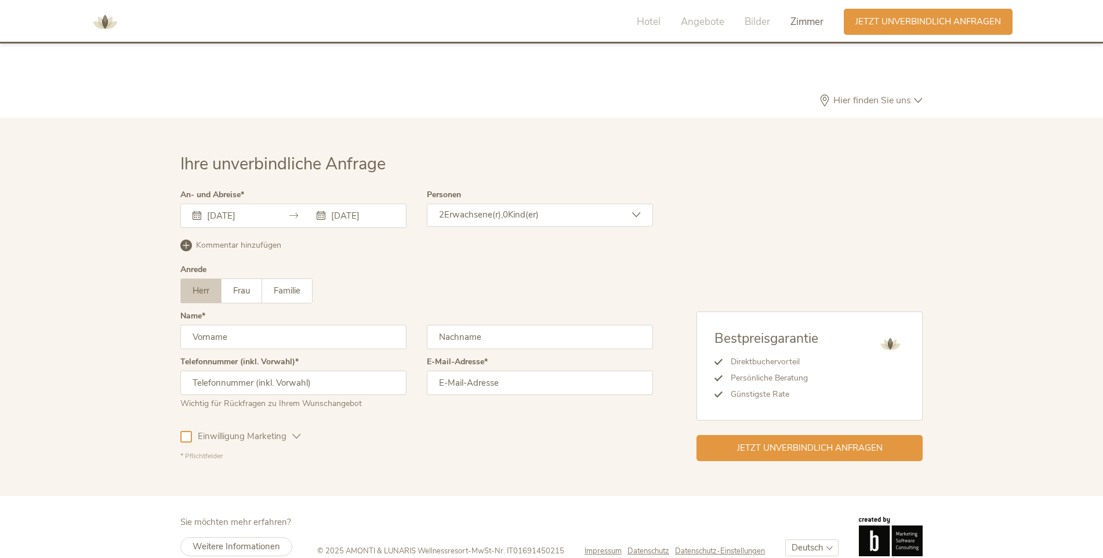
click at [539, 209] on span "Kind(er)" at bounding box center [523, 215] width 31 height 12
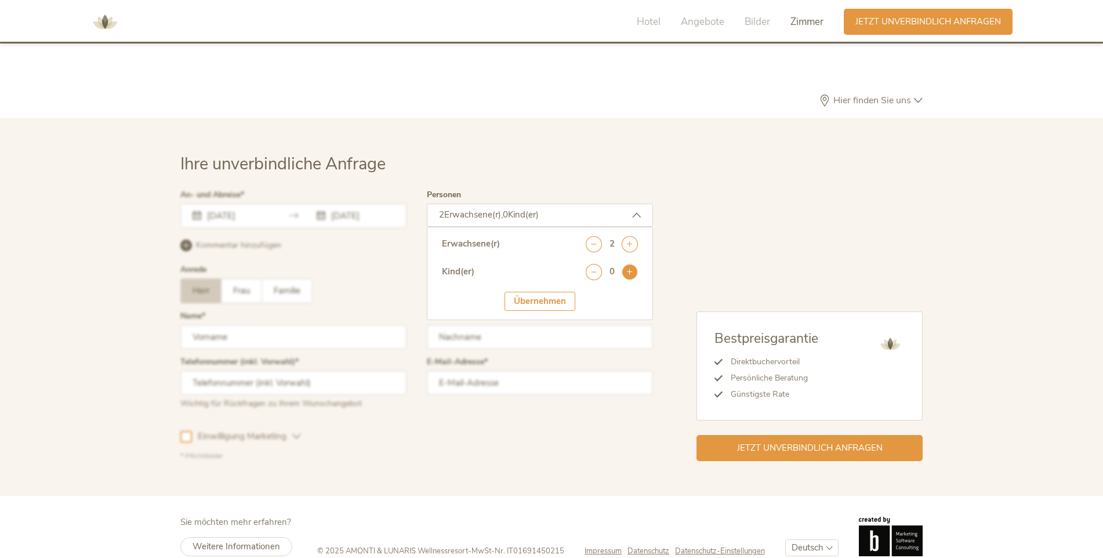
click at [627, 264] on icon at bounding box center [630, 272] width 16 height 16
click at [623, 294] on select "wählen 0 1 2 3 4 5 6 7 8 9 10 11 12 13 14 15 16 17" at bounding box center [612, 303] width 52 height 19
select select "2"
click at [586, 294] on select "wählen 0 1 2 3 4 5 6 7 8 9 10 11 12 13 14 15 16 17" at bounding box center [612, 303] width 52 height 19
click at [376, 248] on div at bounding box center [416, 326] width 478 height 276
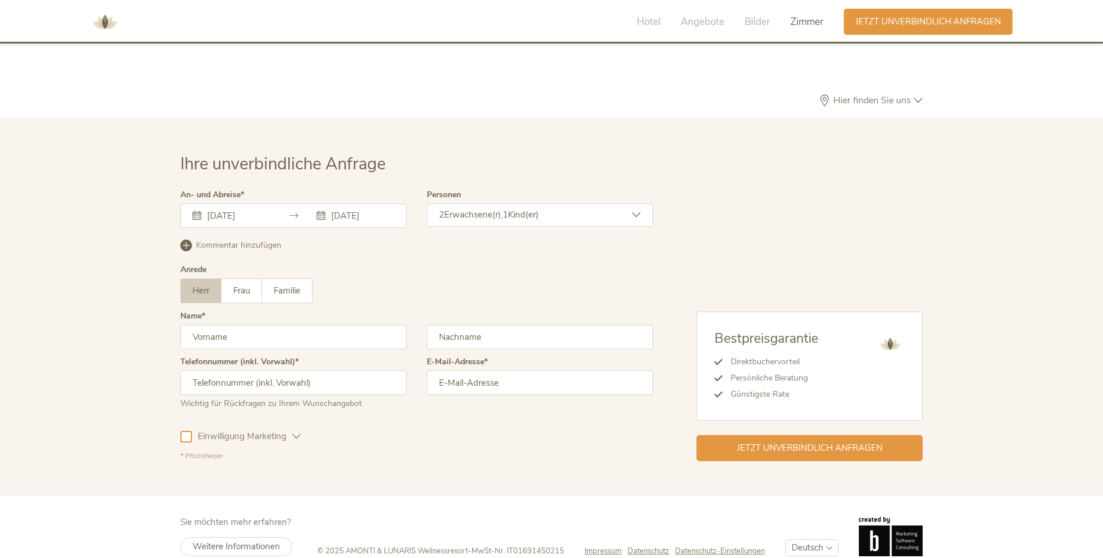
click at [255, 325] on input "text" at bounding box center [293, 337] width 226 height 24
type input "Marcel"
type input "de Vries"
type input "+4915123542899"
type input "marcel.devries@limango.de"
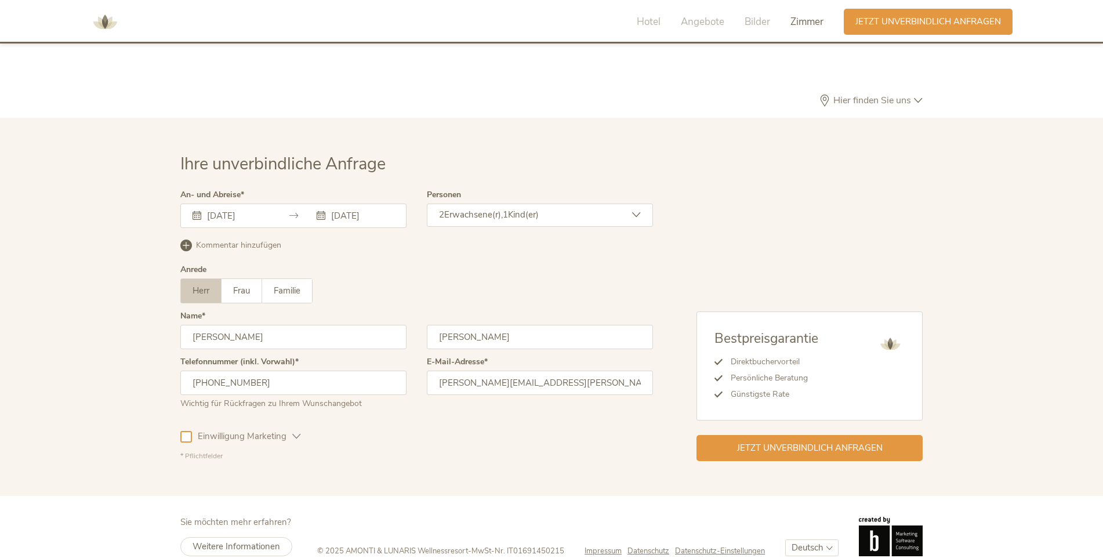
click at [293, 432] on icon at bounding box center [296, 436] width 9 height 9
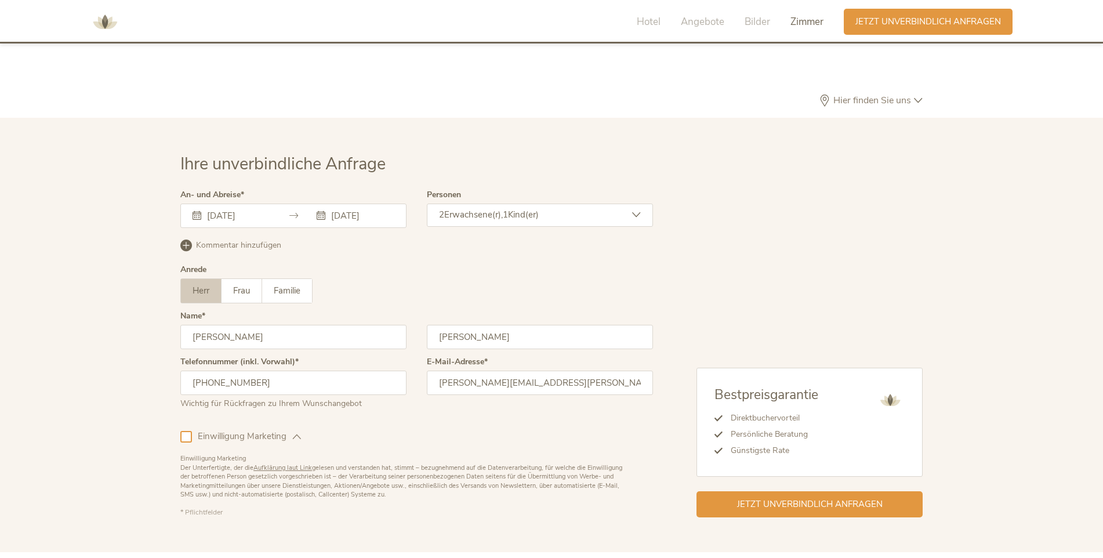
click at [293, 432] on icon at bounding box center [296, 436] width 9 height 9
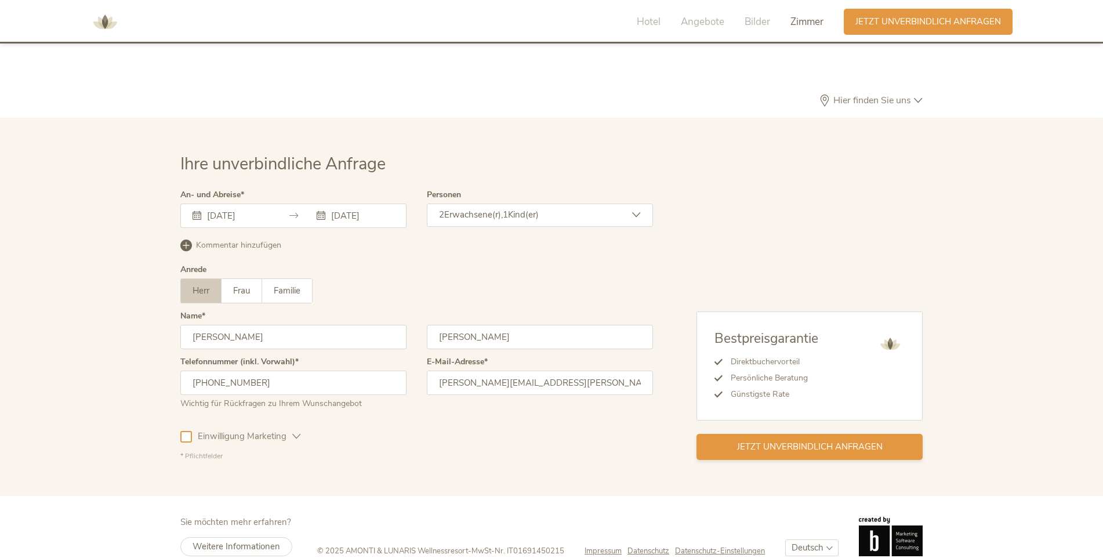
click at [806, 441] on span "Jetzt unverbindlich anfragen" at bounding box center [810, 447] width 146 height 12
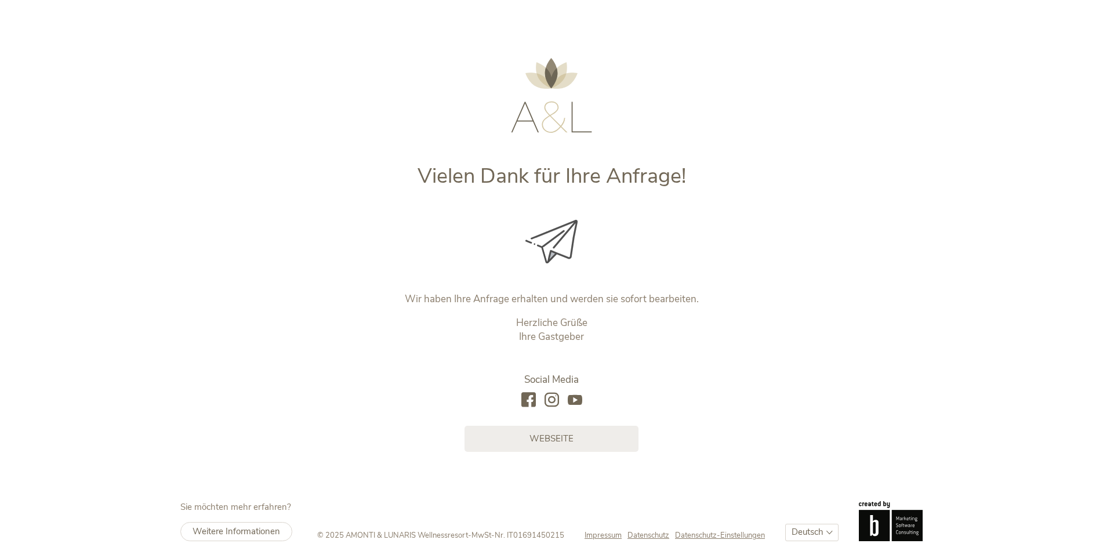
drag, startPoint x: 570, startPoint y: 237, endPoint x: 403, endPoint y: 79, distance: 230.1
click at [403, 79] on div "Vielen Dank für Ihre Anfrage! Wir haben Ihre Anfrage erhalten und werden sie so…" at bounding box center [551, 226] width 531 height 452
drag, startPoint x: 403, startPoint y: 79, endPoint x: 489, endPoint y: 184, distance: 136.4
click at [490, 186] on span "Vielen Dank für Ihre Anfrage!" at bounding box center [551, 176] width 268 height 28
click at [745, 225] on div at bounding box center [552, 241] width 484 height 43
